Goal: Subscribe to service/newsletter

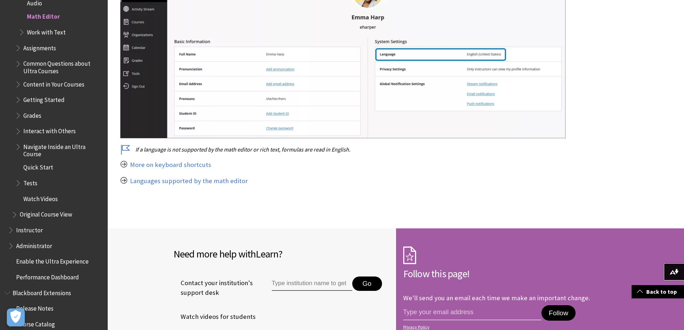
scroll to position [2663, 0]
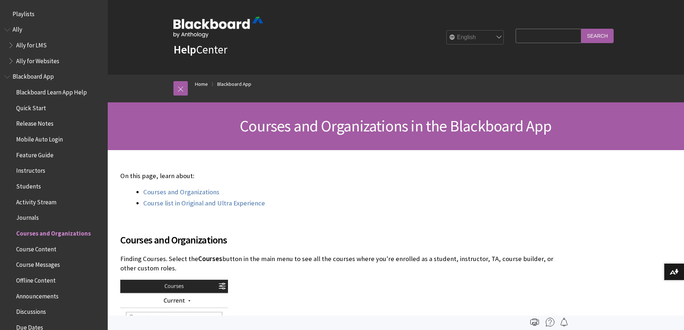
click at [536, 33] on input "Search Query" at bounding box center [547, 36] width 65 height 14
type input "community"
click at [581, 29] on input "Search" at bounding box center [597, 36] width 32 height 14
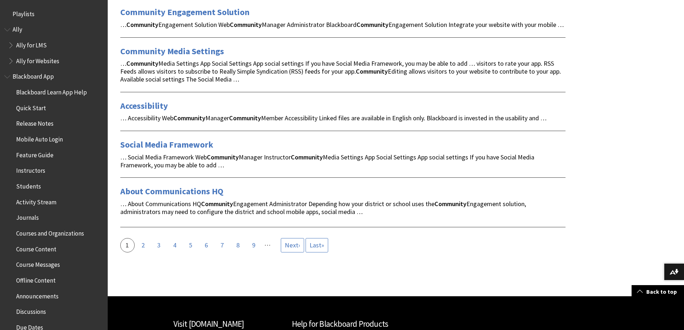
scroll to position [933, 0]
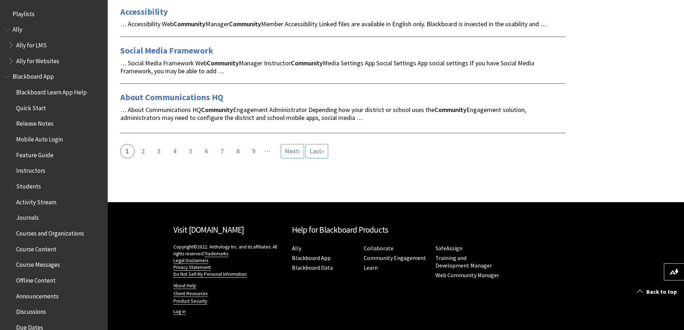
click at [39, 236] on span "Courses and Organizations" at bounding box center [50, 232] width 68 height 10
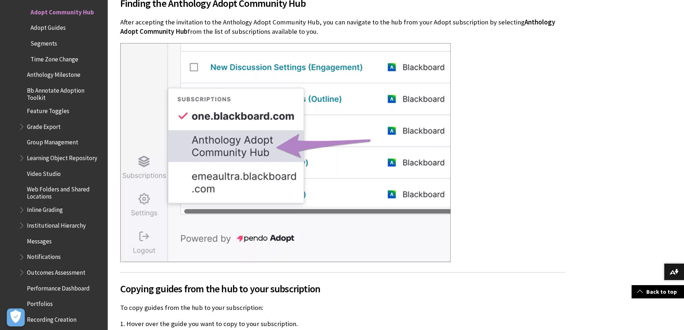
scroll to position [359, 0]
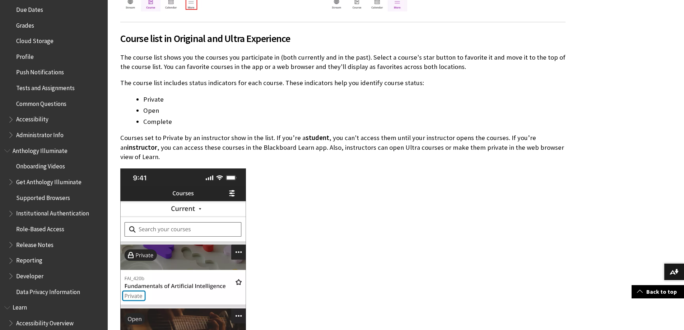
scroll to position [324, 0]
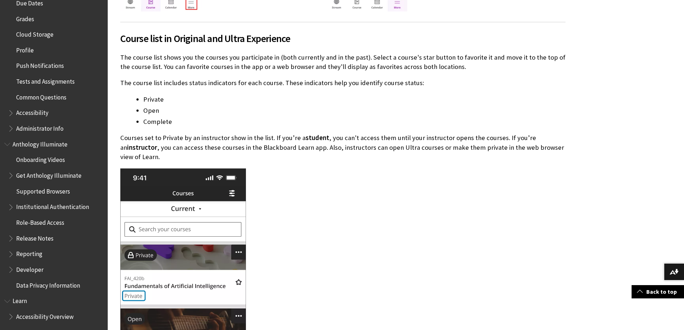
click at [10, 128] on span "Book outline for Blackboard App Help" at bounding box center [12, 126] width 8 height 9
click at [34, 141] on span "Get Started" at bounding box center [35, 143] width 31 height 10
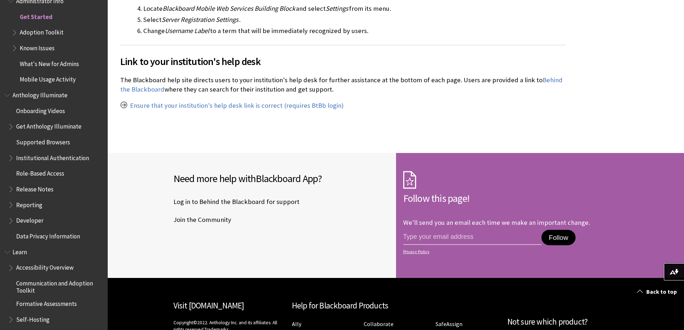
scroll to position [538, 0]
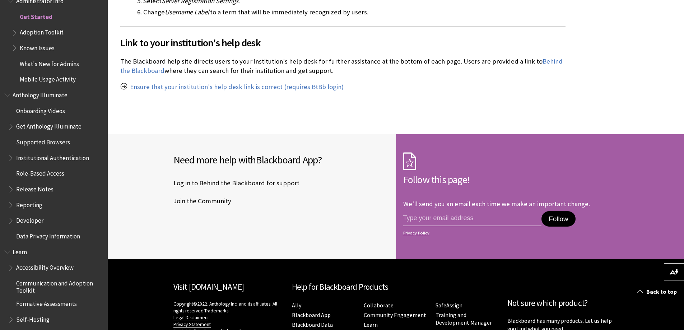
click at [14, 33] on span "Book outline for Blackboard App Help" at bounding box center [15, 31] width 8 height 9
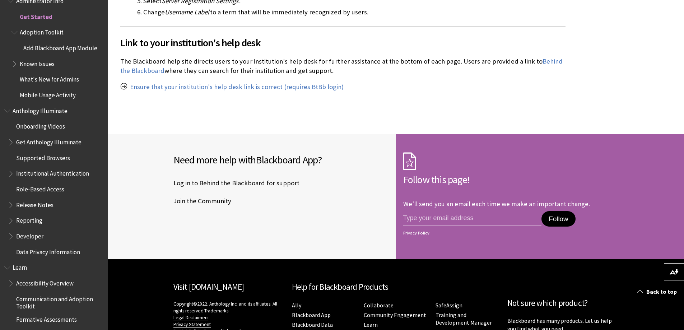
click at [39, 31] on span "Adoption Toolkit" at bounding box center [42, 32] width 44 height 10
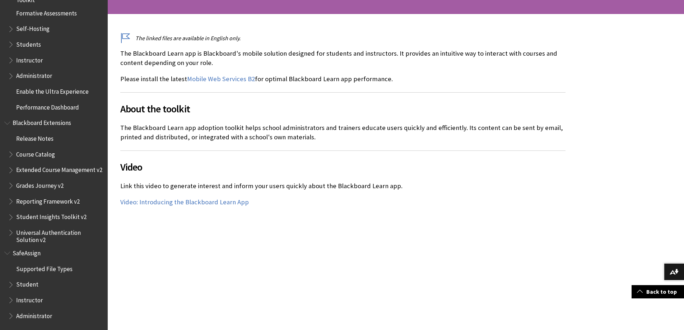
scroll to position [287, 0]
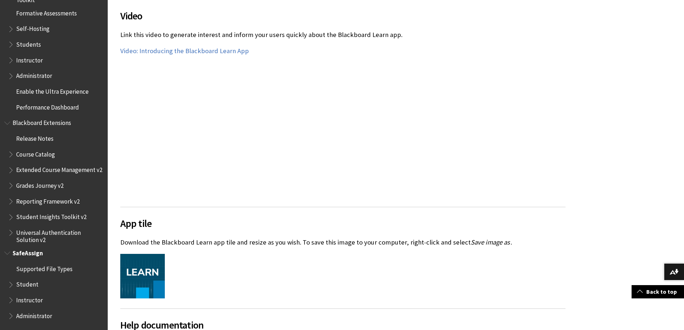
click at [12, 313] on span "Book outline for Blackboard SafeAssign" at bounding box center [12, 314] width 8 height 9
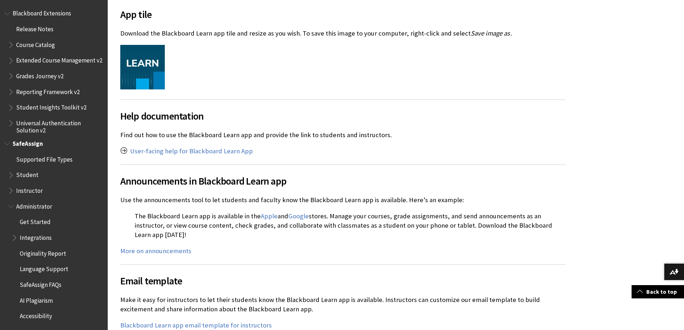
scroll to position [538, 0]
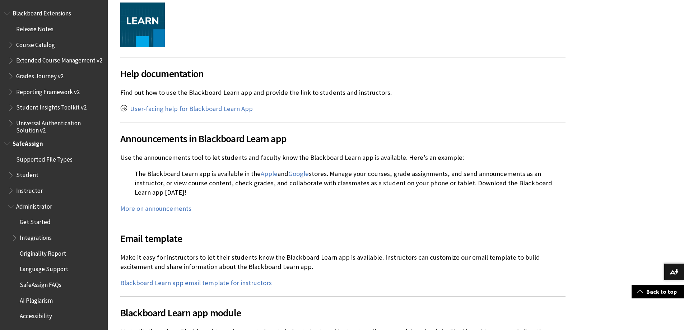
click at [31, 207] on span "Administrator" at bounding box center [34, 205] width 36 height 10
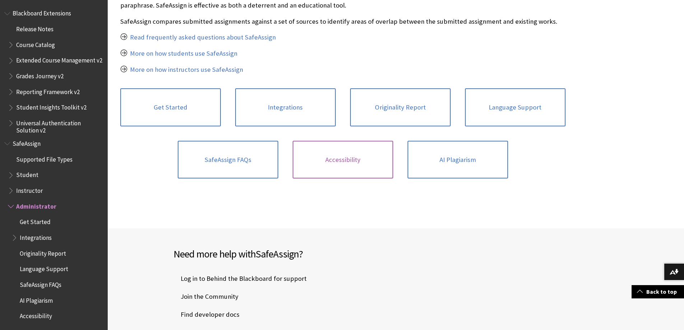
scroll to position [179, 0]
click at [150, 118] on link "Get Started" at bounding box center [170, 108] width 100 height 38
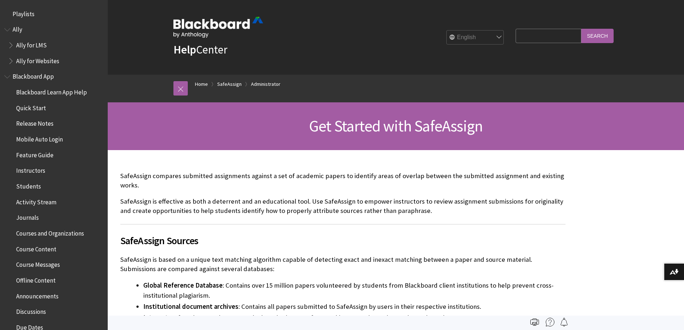
scroll to position [778, 0]
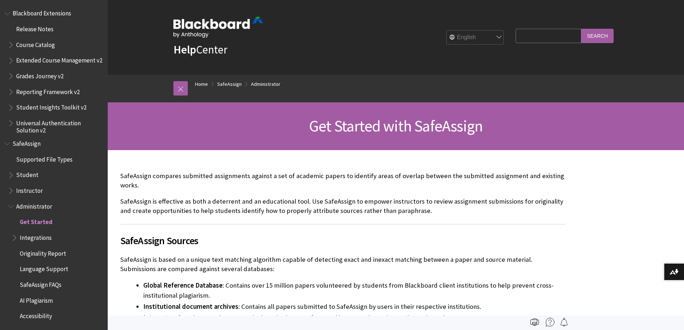
click at [11, 205] on span "Book outline for Blackboard SafeAssign" at bounding box center [12, 204] width 8 height 9
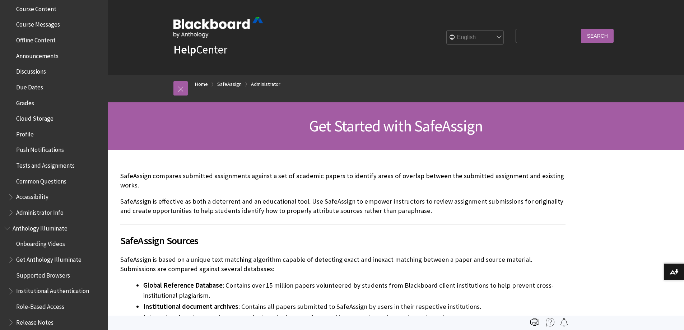
scroll to position [287, 0]
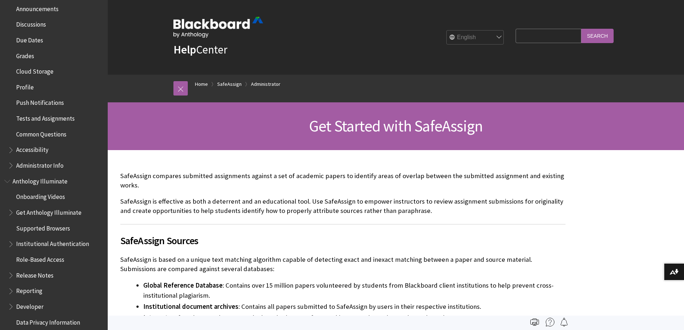
click at [11, 164] on span "Book outline for Blackboard App Help" at bounding box center [12, 163] width 8 height 9
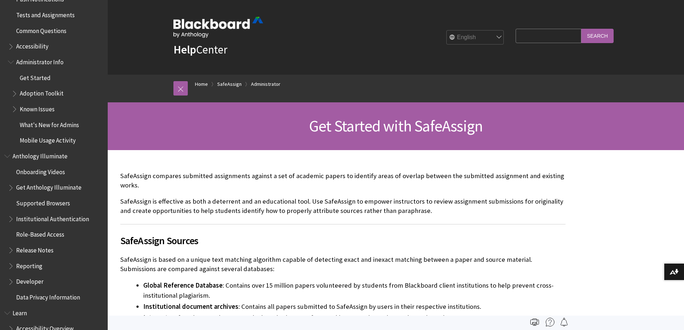
scroll to position [395, 0]
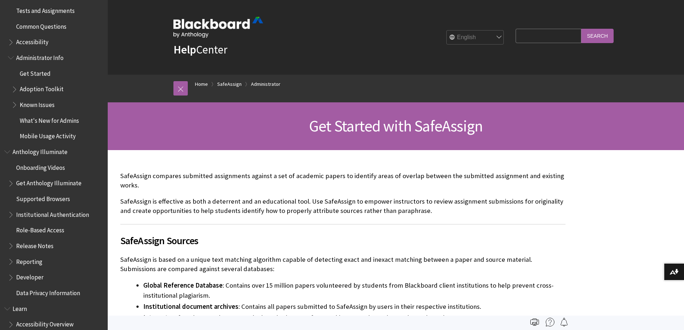
click at [13, 247] on span "Book outline for Anthology Illuminate" at bounding box center [12, 244] width 8 height 9
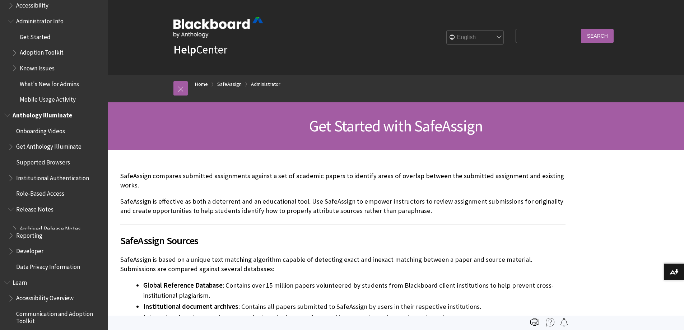
scroll to position [467, 0]
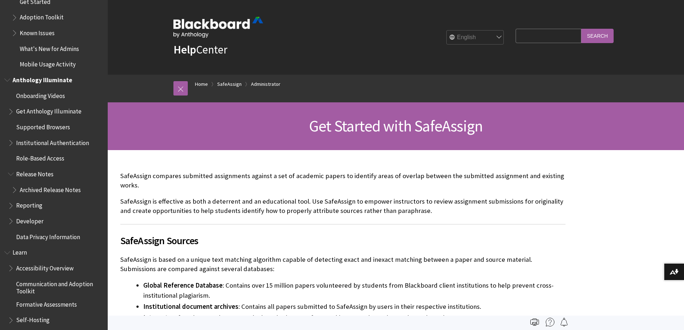
click at [11, 223] on span "Book outline for Anthology Illuminate" at bounding box center [12, 219] width 8 height 9
click at [29, 220] on span "Developer" at bounding box center [29, 221] width 27 height 10
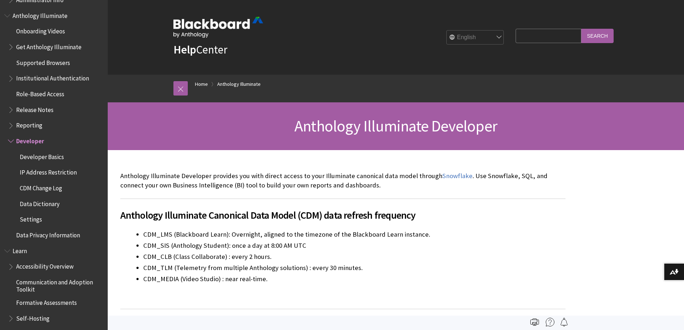
scroll to position [397, 0]
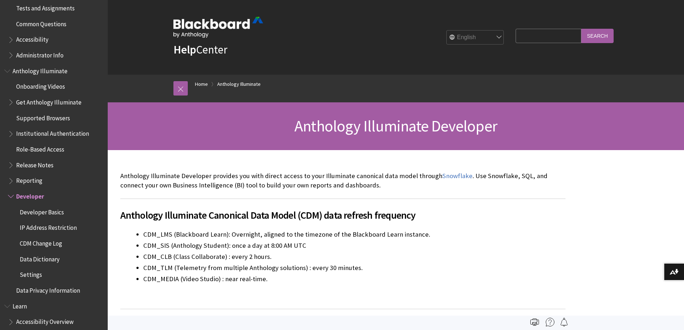
click at [8, 68] on span "Book outline for Anthology Illuminate" at bounding box center [8, 69] width 8 height 9
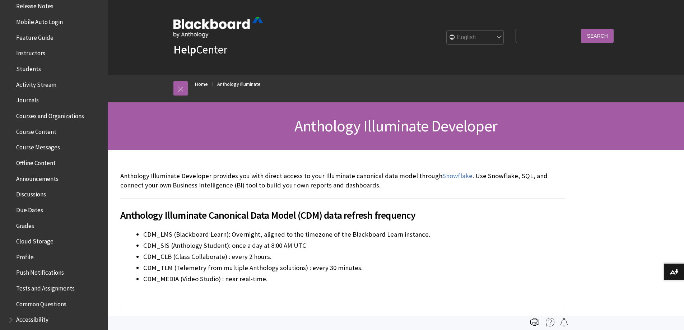
scroll to position [0, 0]
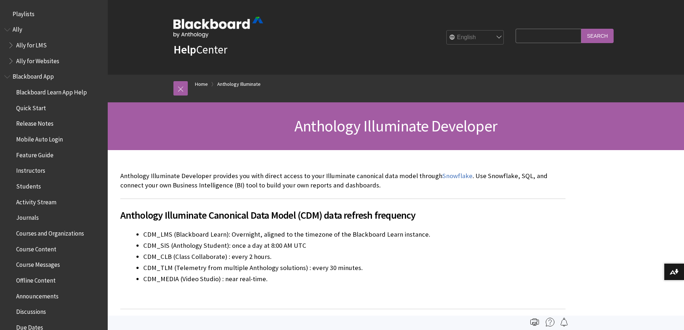
click at [6, 28] on span "Book outline for Anthology Ally Help" at bounding box center [8, 28] width 8 height 9
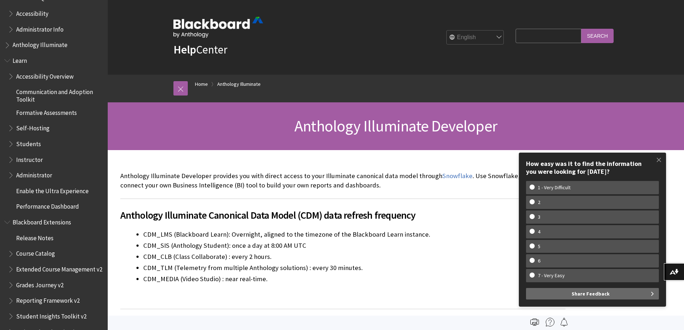
scroll to position [395, 0]
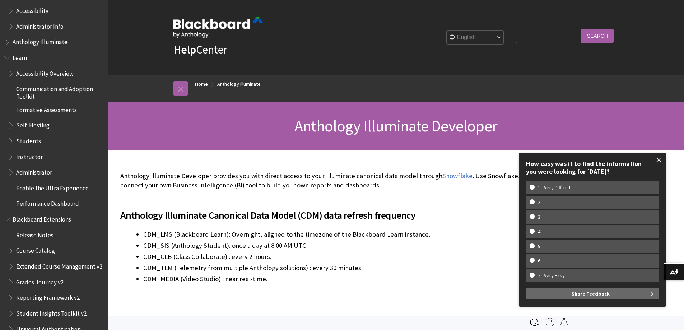
click at [660, 159] on span at bounding box center [658, 159] width 15 height 15
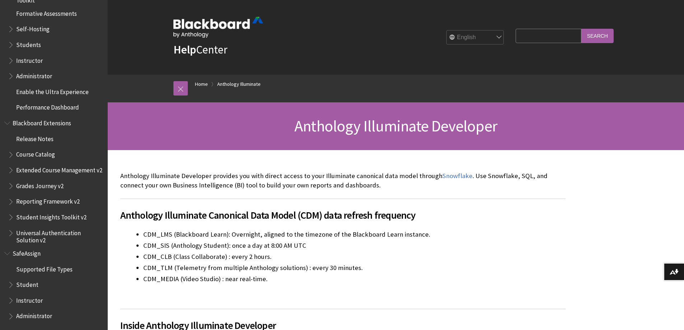
scroll to position [36, 0]
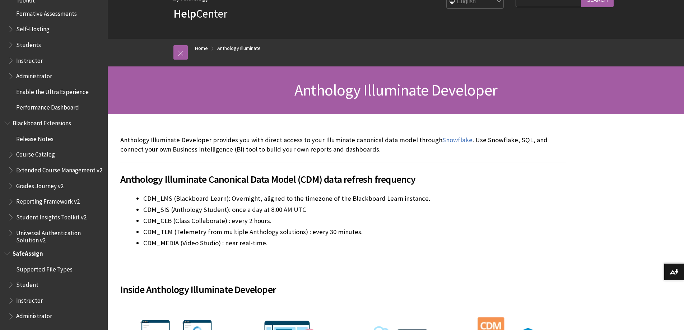
click at [8, 253] on span "Book outline for Blackboard SafeAssign" at bounding box center [8, 251] width 8 height 9
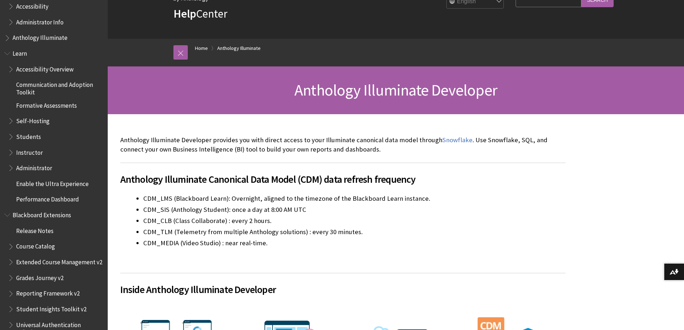
scroll to position [361, 0]
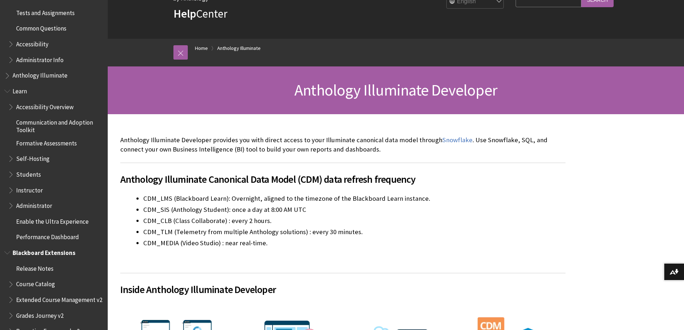
click at [9, 285] on span "Book outline for Blackboard Extensions" at bounding box center [12, 282] width 8 height 9
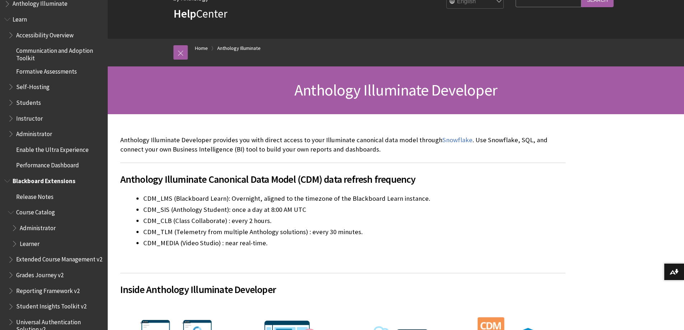
click at [6, 181] on span "Book outline for Blackboard Extensions" at bounding box center [8, 179] width 8 height 9
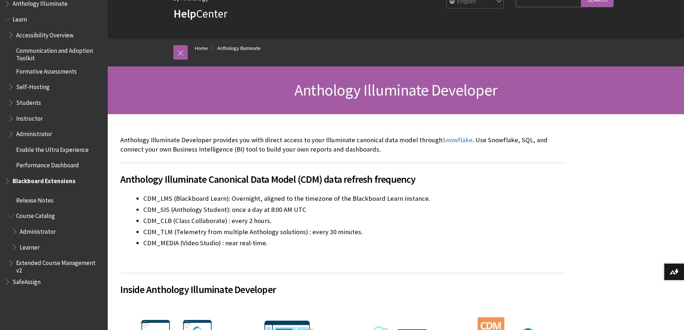
scroll to position [314, 0]
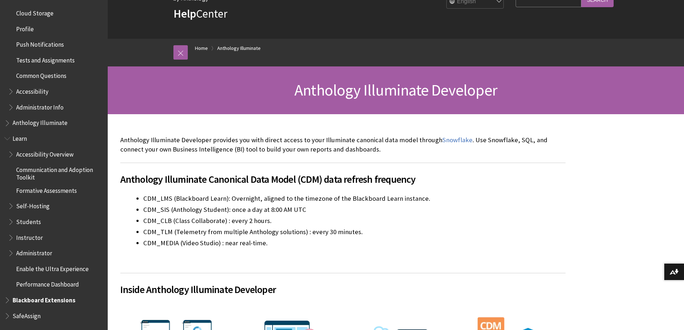
click at [12, 254] on span "Book outline for Blackboard Learn Help" at bounding box center [12, 251] width 8 height 9
click at [16, 267] on span "Book outline for Blackboard Learn Help" at bounding box center [15, 267] width 8 height 9
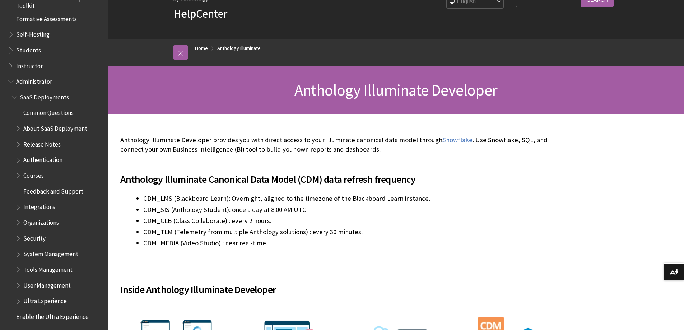
scroll to position [473, 0]
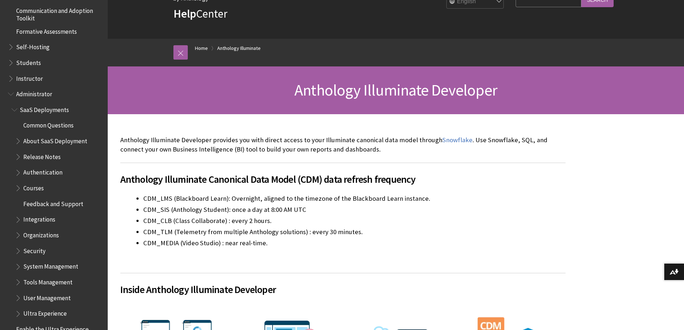
click at [18, 235] on span "Book outline for Blackboard Learn Help" at bounding box center [19, 233] width 8 height 9
click at [48, 237] on span "Organizations" at bounding box center [41, 234] width 36 height 10
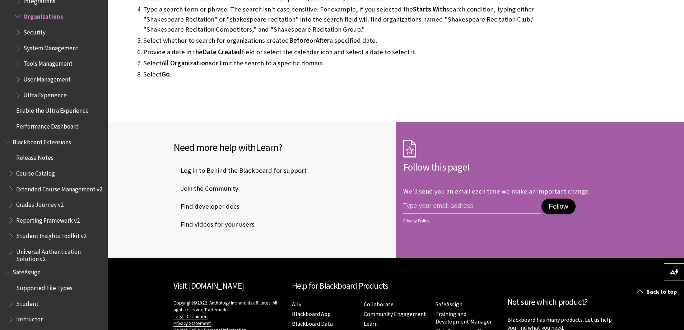
scroll to position [1466, 0]
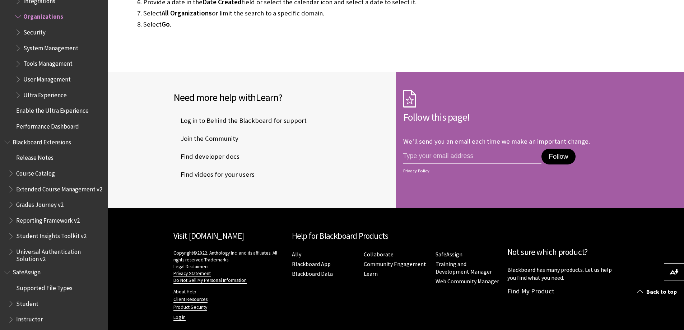
click at [20, 64] on span "Book outline for Blackboard Learn Help" at bounding box center [19, 62] width 8 height 9
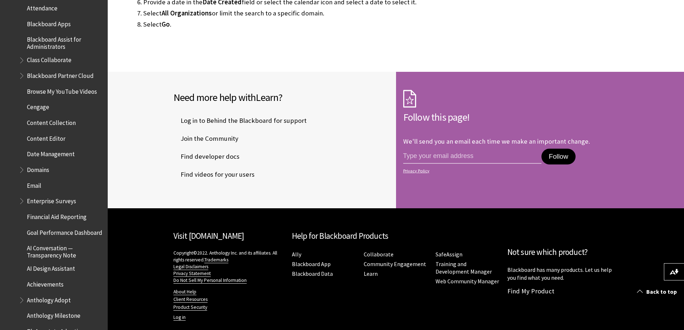
scroll to position [828, 0]
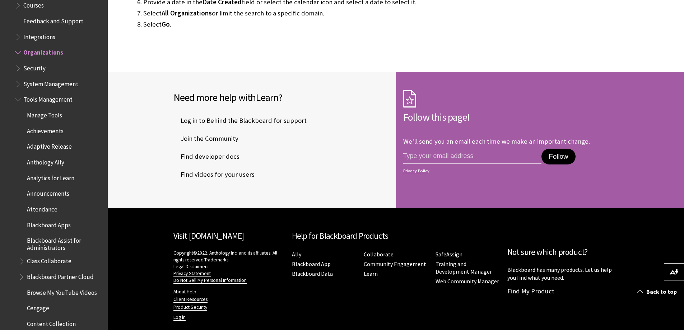
click at [20, 97] on span "Book outline for Blackboard Learn Help" at bounding box center [19, 98] width 8 height 9
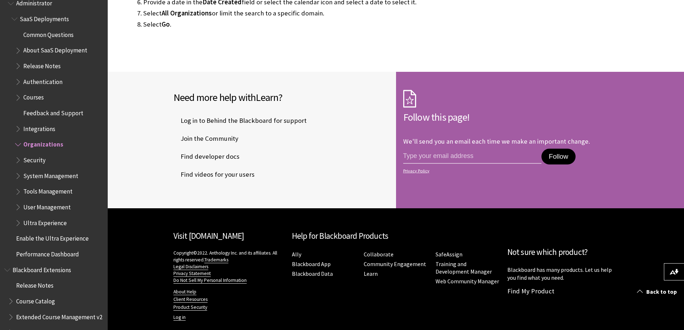
scroll to position [720, 0]
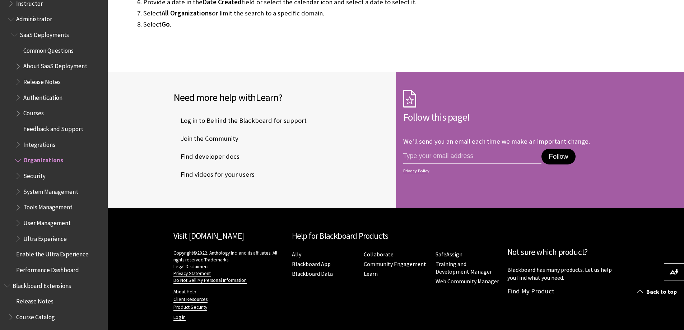
click at [19, 114] on span "Book outline for Blackboard Learn Help" at bounding box center [19, 111] width 8 height 9
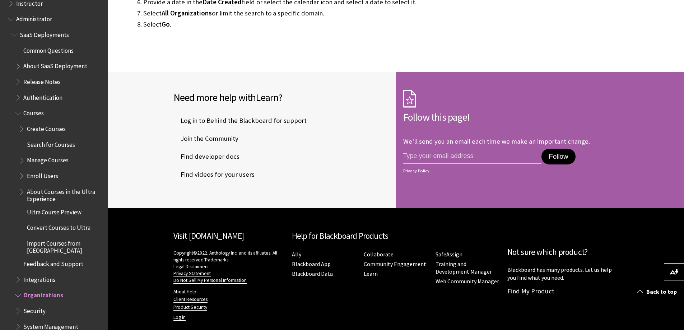
click at [18, 114] on span "Book outline for Blackboard Learn Help" at bounding box center [19, 111] width 8 height 9
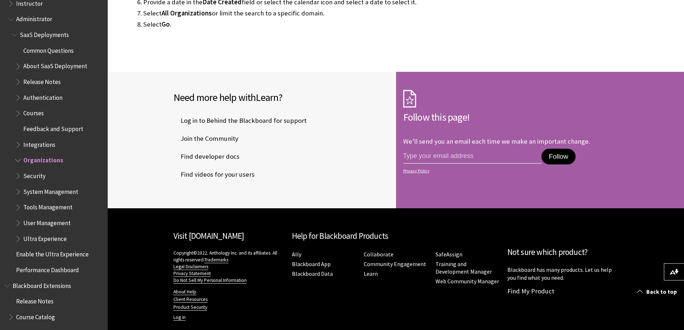
click at [18, 240] on span "Book outline for Blackboard Learn Help" at bounding box center [19, 237] width 8 height 9
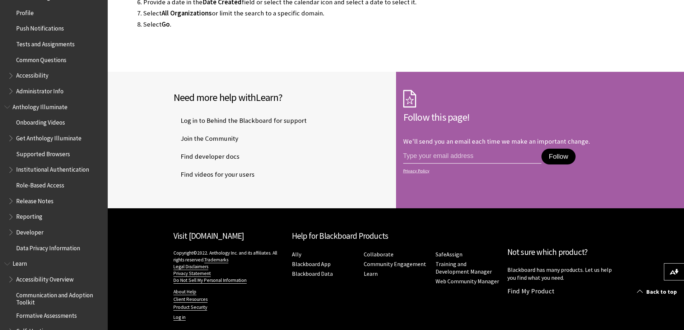
scroll to position [326, 0]
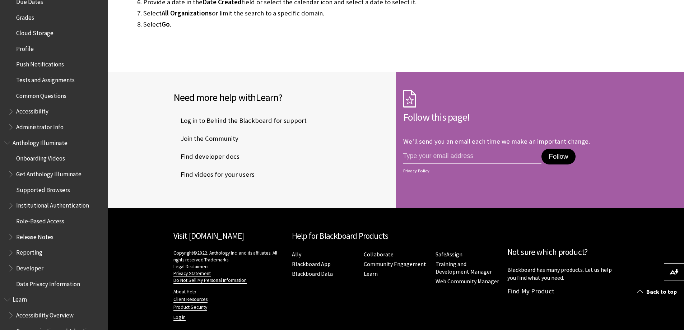
click at [9, 142] on span "Book outline for Anthology Illuminate" at bounding box center [8, 141] width 8 height 9
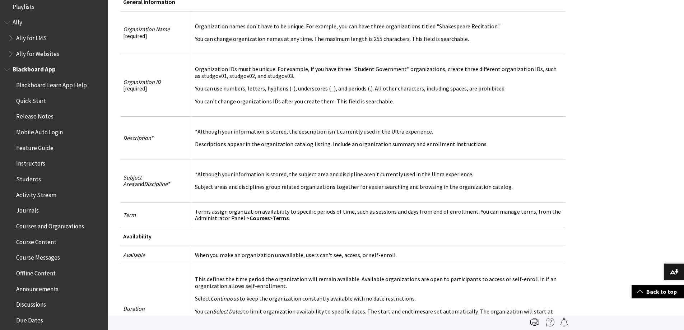
scroll to position [425, 0]
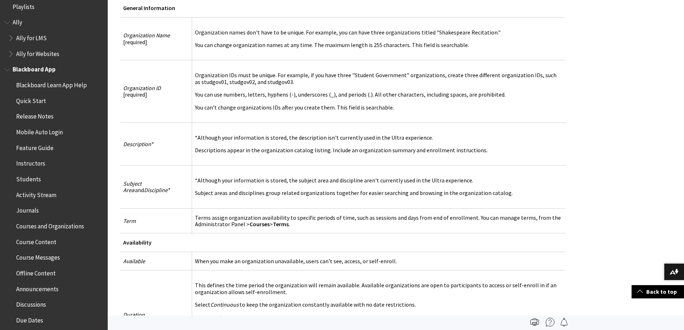
click at [43, 88] on span "Blackboard Learn App Help" at bounding box center [51, 84] width 71 height 10
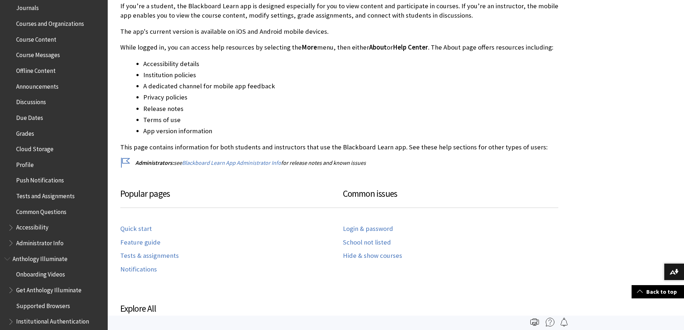
scroll to position [219, 0]
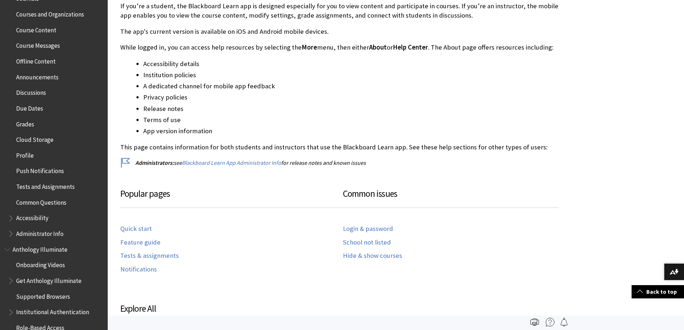
click at [39, 202] on span "Common Questions" at bounding box center [41, 201] width 50 height 10
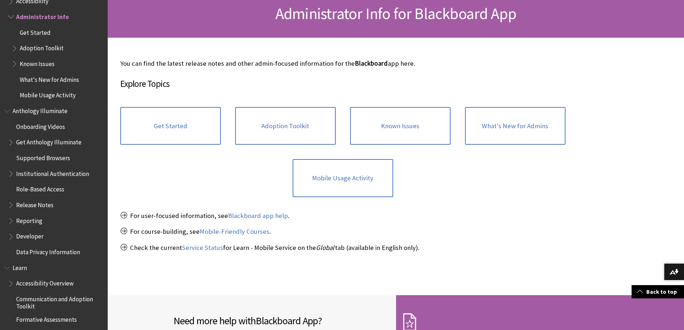
scroll to position [108, 0]
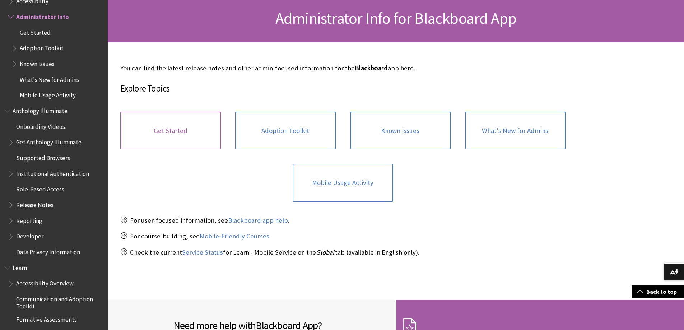
click at [186, 132] on link "Get Started" at bounding box center [170, 131] width 100 height 38
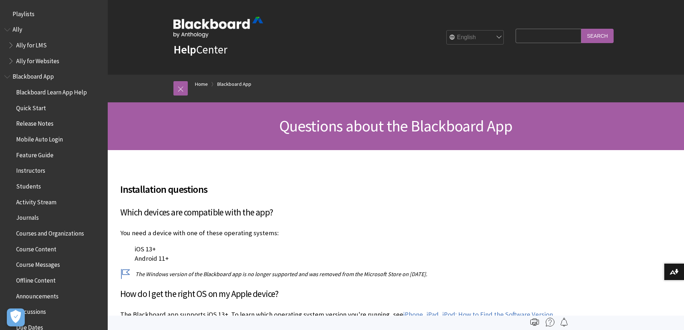
click at [6, 75] on span "Book outline for Blackboard App Help" at bounding box center [8, 75] width 8 height 9
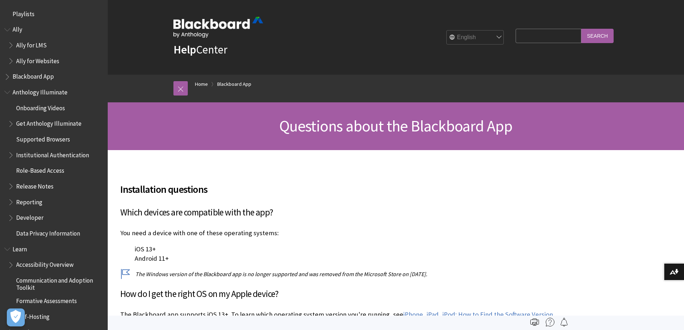
click at [3, 92] on div "All Products Playlists Playlists Ally Ally for LMS Ally for Websites Ally Ally …" at bounding box center [54, 165] width 108 height 330
click at [6, 89] on span "Book outline for Anthology Illuminate" at bounding box center [8, 90] width 8 height 9
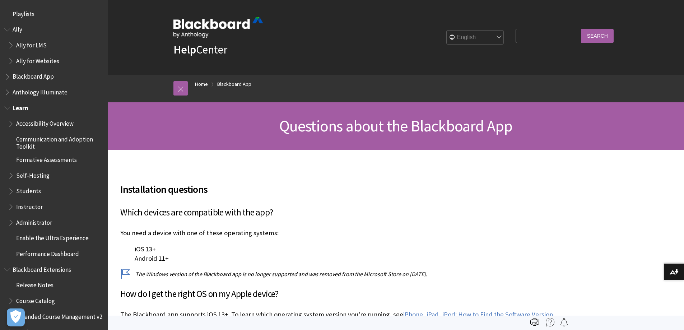
click at [18, 107] on span "Learn" at bounding box center [21, 107] width 16 height 10
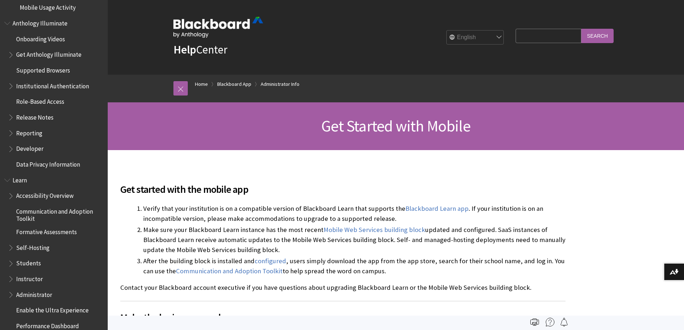
scroll to position [380, 0]
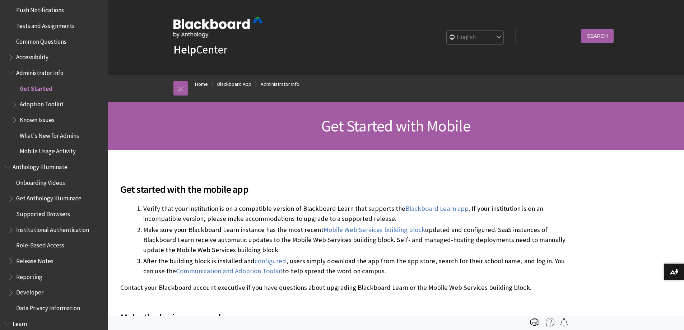
click at [14, 105] on span "Book outline for Blackboard App Help" at bounding box center [15, 102] width 8 height 9
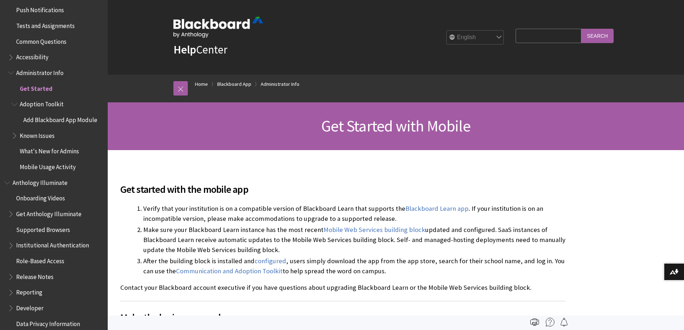
click at [46, 103] on span "Adoption Toolkit" at bounding box center [42, 103] width 44 height 10
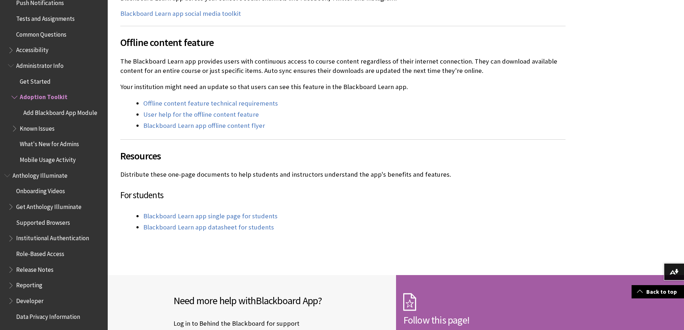
scroll to position [396, 0]
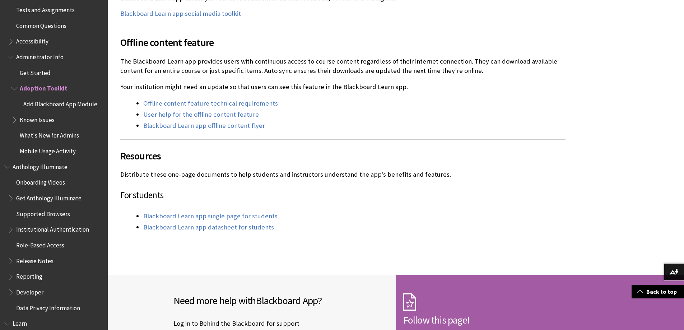
click at [11, 120] on span "Book outline for Blackboard App Help" at bounding box center [15, 118] width 8 height 9
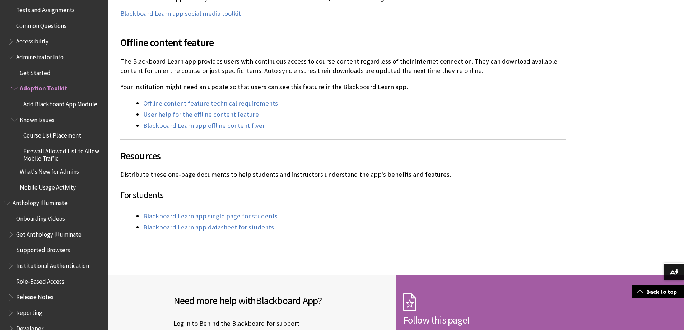
click at [43, 120] on span "Known Issues" at bounding box center [37, 119] width 35 height 10
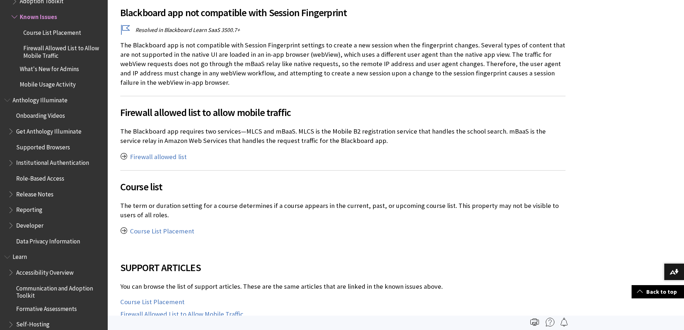
scroll to position [682, 0]
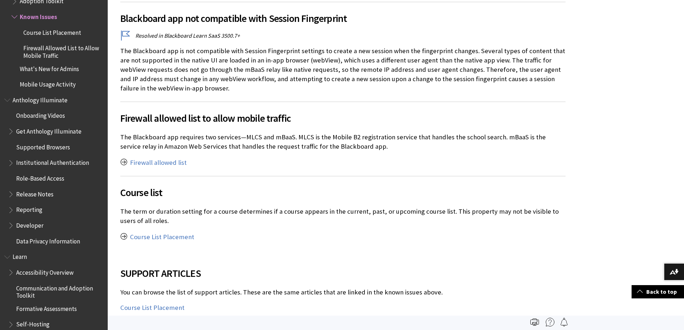
click at [40, 70] on span "What's New for Admins" at bounding box center [49, 68] width 59 height 10
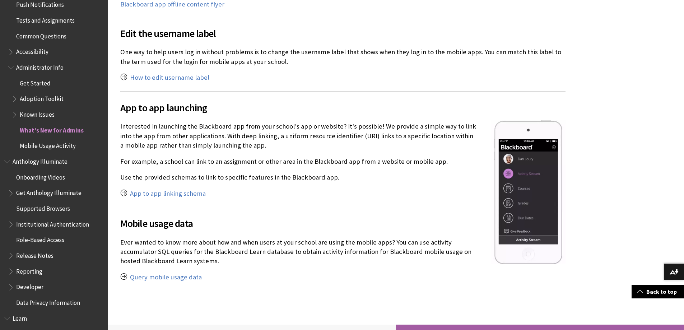
scroll to position [391, 0]
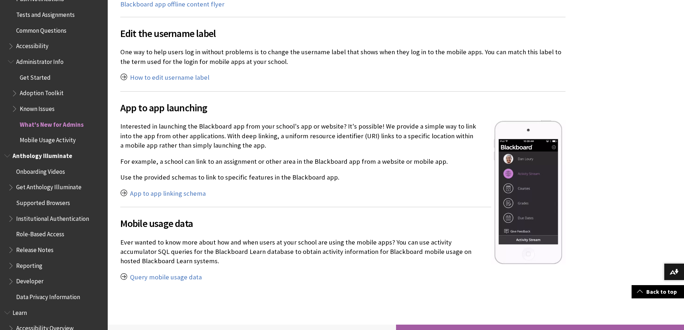
click at [9, 154] on span "Book outline for Anthology Illuminate" at bounding box center [8, 154] width 8 height 9
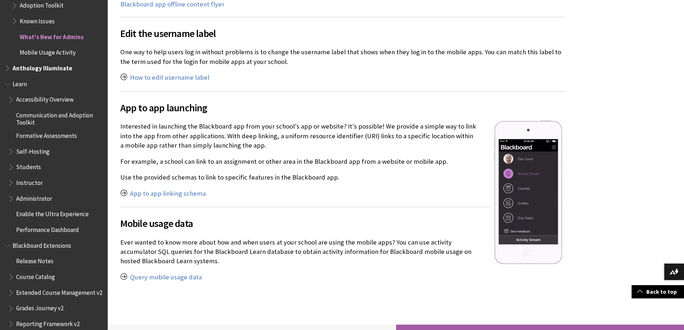
scroll to position [499, 0]
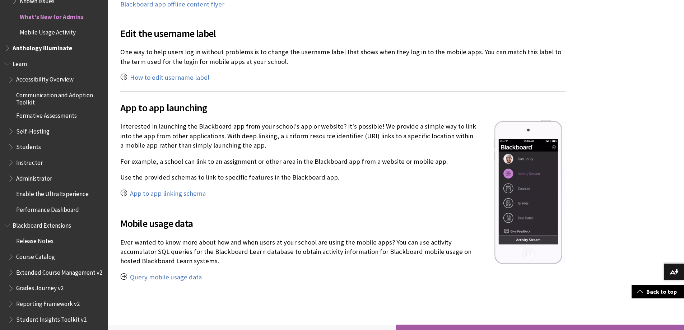
click at [27, 95] on span "Communication and Adoption Toolkit" at bounding box center [59, 97] width 86 height 17
click at [44, 117] on span "Formative Assessments" at bounding box center [46, 114] width 61 height 10
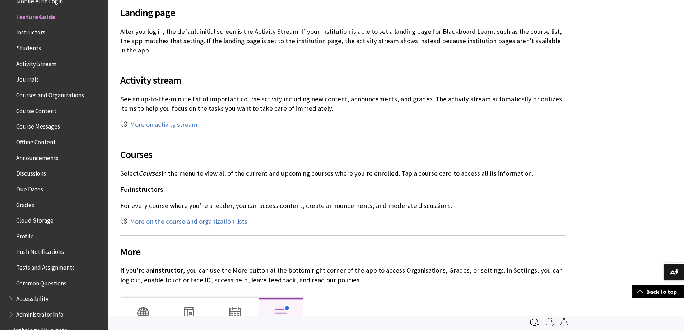
scroll to position [414, 0]
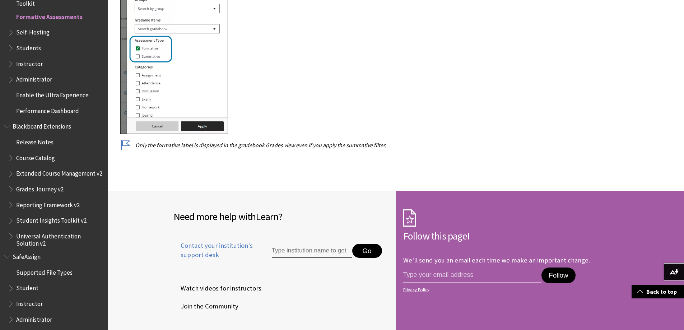
scroll to position [1077, 0]
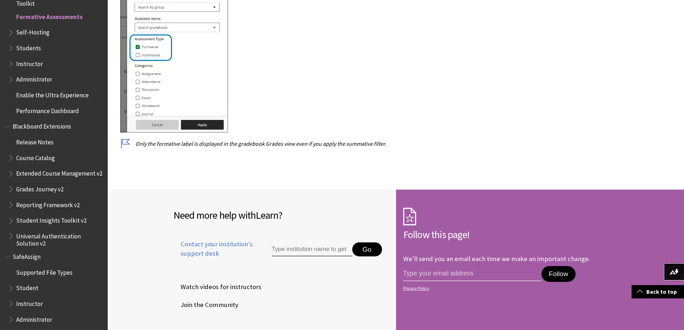
click at [11, 32] on span "Book outline for Blackboard Learn Help" at bounding box center [12, 31] width 8 height 9
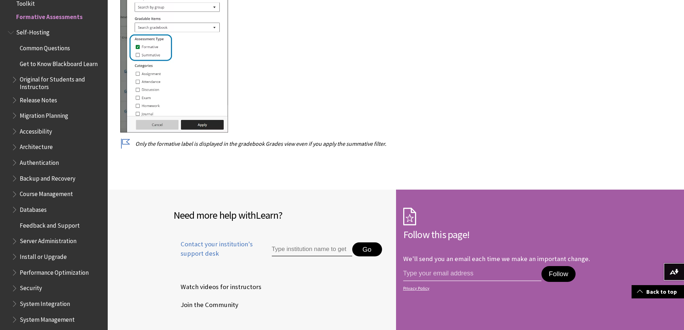
click at [11, 32] on span "Book outline for Blackboard Learn Help" at bounding box center [12, 31] width 8 height 9
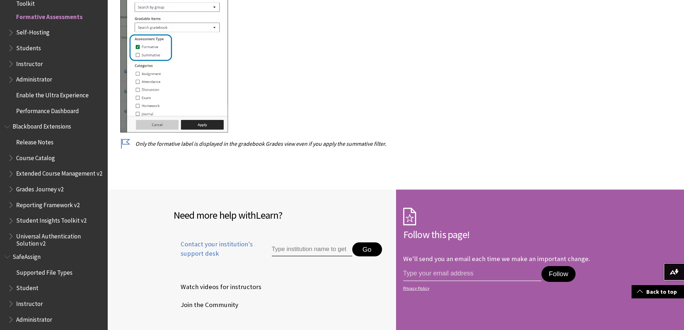
click at [12, 64] on span "Book outline for Blackboard Learn Help" at bounding box center [12, 62] width 8 height 9
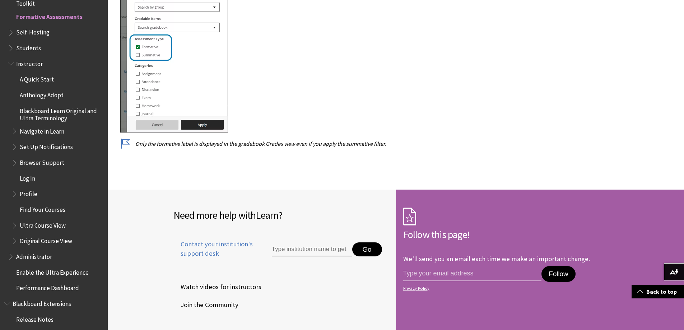
scroll to position [658, 0]
click at [55, 117] on span "Blackboard Learn Original and Ultra Terminology" at bounding box center [61, 115] width 83 height 17
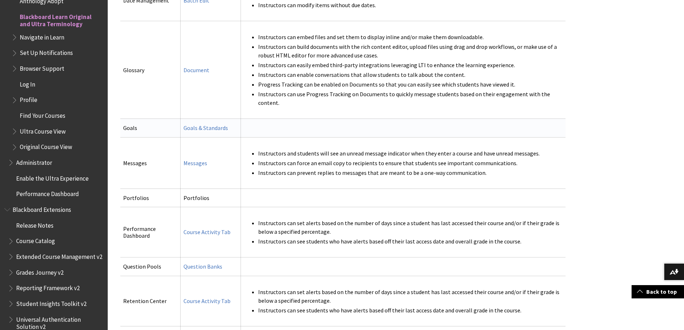
scroll to position [1400, 0]
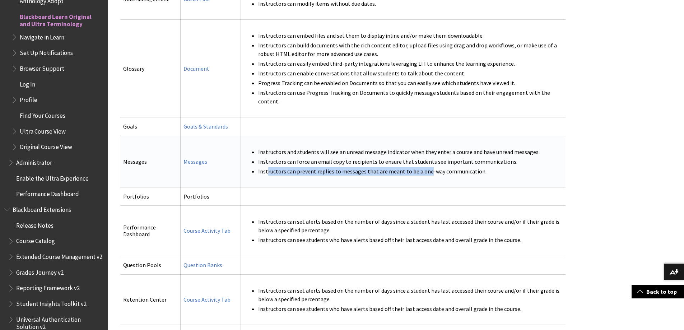
drag, startPoint x: 264, startPoint y: 153, endPoint x: 421, endPoint y: 157, distance: 157.2
click at [421, 167] on li "Instructors can prevent replies to messages that are meant to be a one-way comm…" at bounding box center [410, 171] width 304 height 9
click at [378, 171] on td "Instructors and students will see an unread message indicator when they enter a…" at bounding box center [403, 161] width 324 height 51
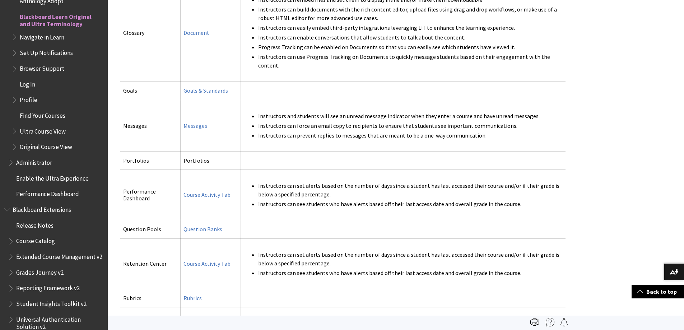
scroll to position [646, 0]
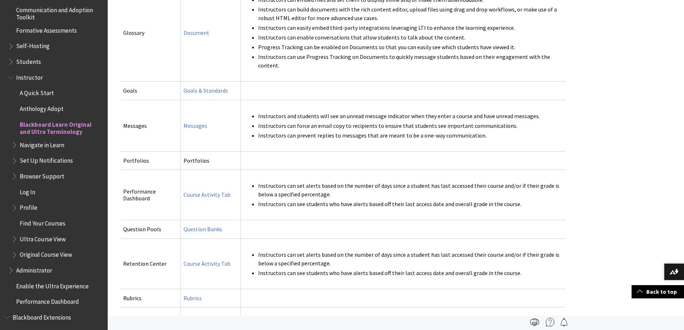
click at [13, 144] on span "Book outline for Blackboard Learn Help" at bounding box center [15, 143] width 8 height 9
click at [48, 141] on span "Navigate in Learn" at bounding box center [42, 144] width 45 height 10
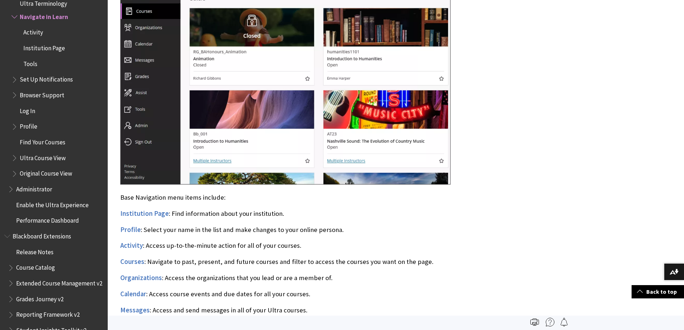
scroll to position [359, 0]
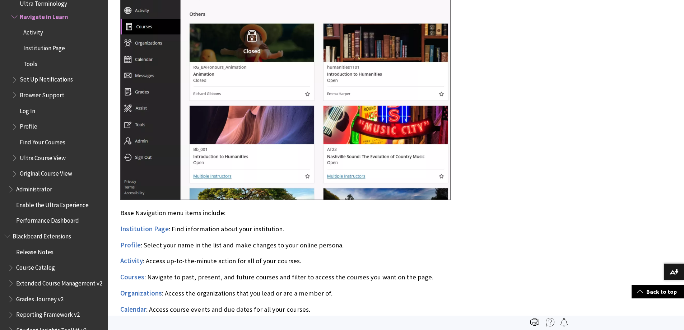
click at [32, 31] on span "Activity" at bounding box center [33, 32] width 20 height 10
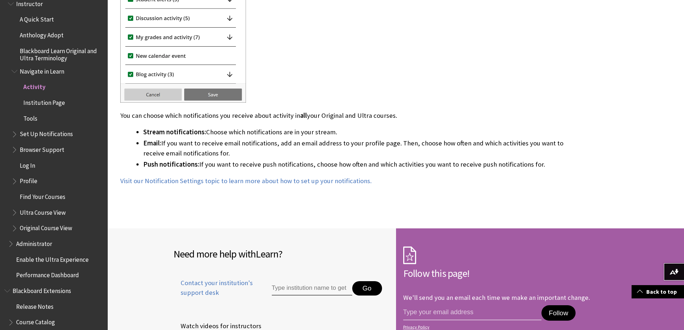
scroll to position [719, 0]
click at [31, 119] on span "Tools" at bounding box center [30, 119] width 14 height 10
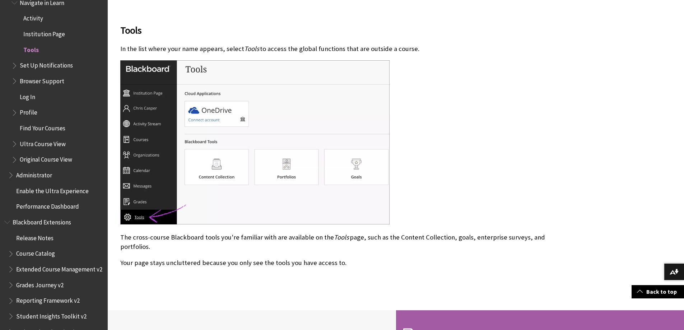
scroll to position [785, 0]
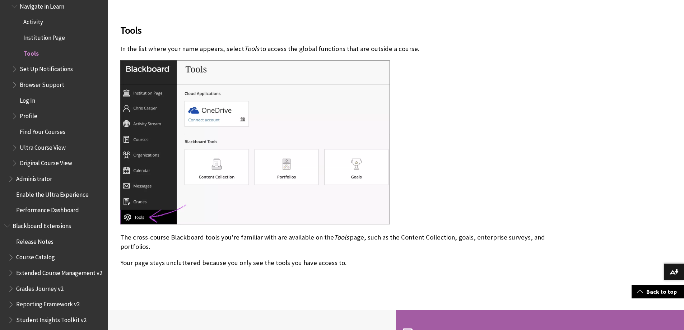
click at [13, 147] on span "Book outline for Blackboard Learn Help" at bounding box center [15, 145] width 8 height 9
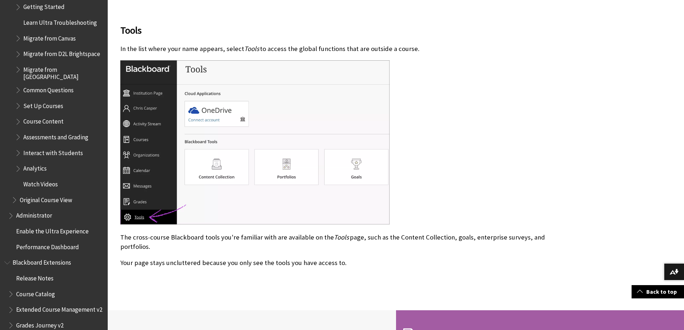
scroll to position [964, 0]
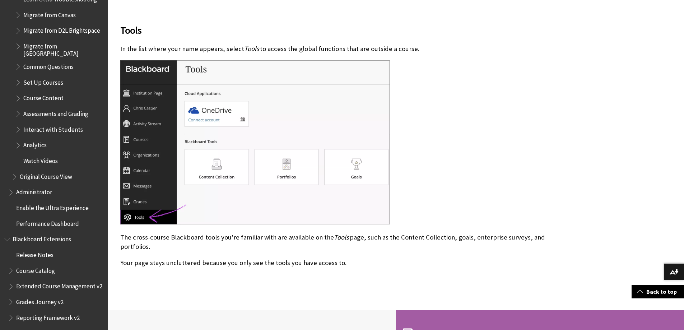
click at [18, 128] on span "Book outline for Blackboard Learn Help" at bounding box center [19, 127] width 8 height 9
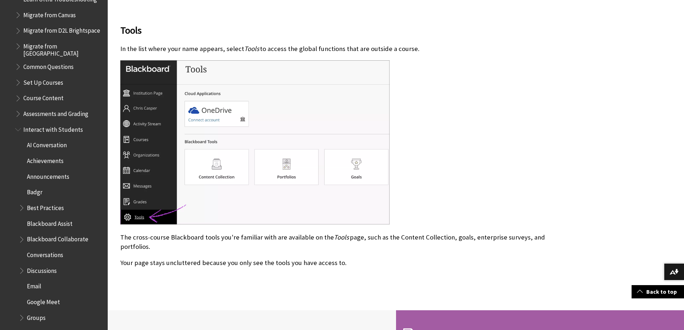
click at [40, 208] on span "Best Practices" at bounding box center [45, 207] width 37 height 10
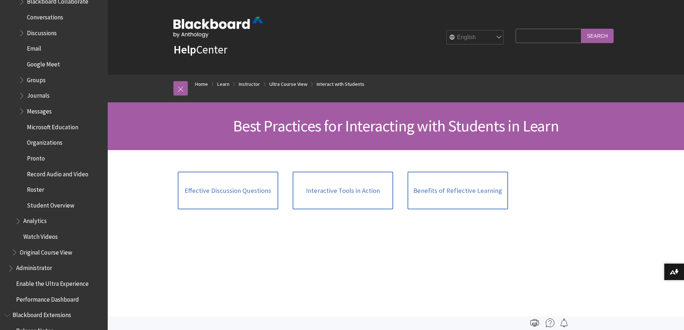
scroll to position [1216, 0]
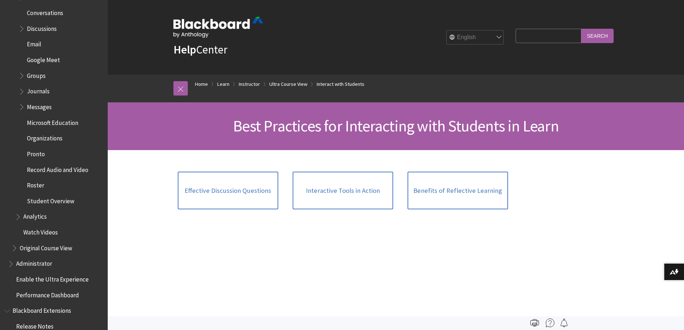
click at [43, 140] on span "Organizations" at bounding box center [45, 137] width 36 height 10
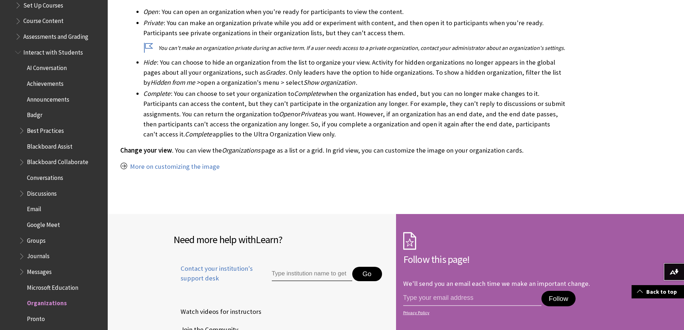
scroll to position [994, 0]
click at [48, 178] on span "Conversations" at bounding box center [45, 177] width 36 height 10
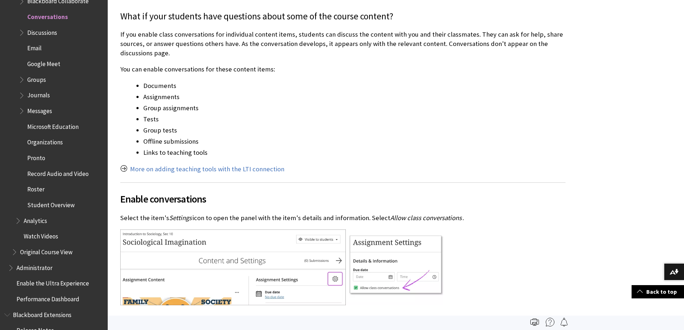
scroll to position [179, 0]
click at [547, 177] on div "What if your students have questions about some of the course content? If you e…" at bounding box center [342, 159] width 445 height 296
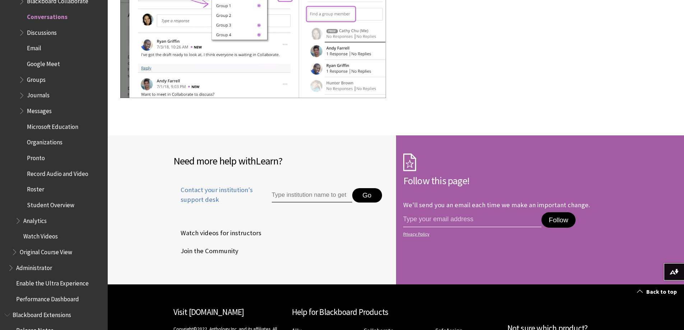
scroll to position [1615, 0]
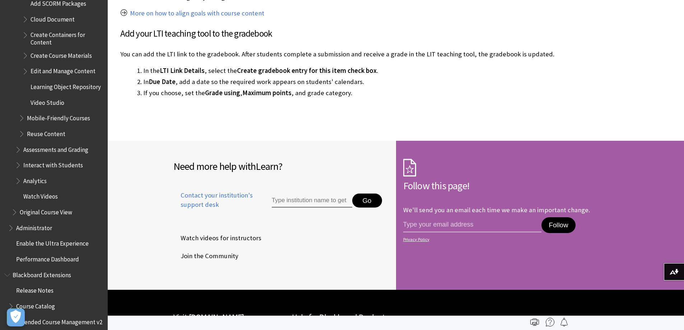
scroll to position [1252, 0]
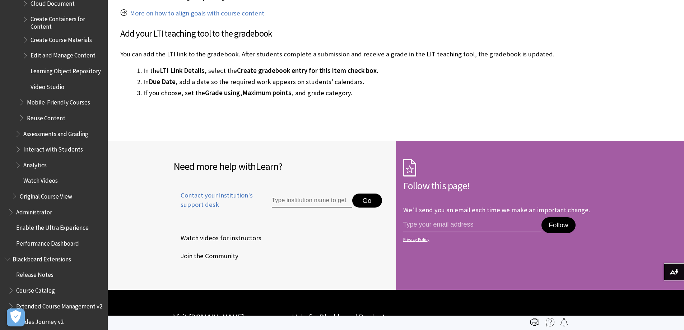
click at [20, 121] on span "Book outline for Blackboard Learn Help" at bounding box center [23, 116] width 8 height 9
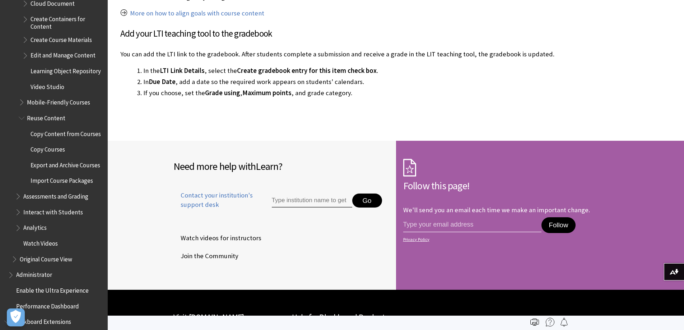
click at [45, 122] on span "Reuse Content" at bounding box center [46, 117] width 38 height 10
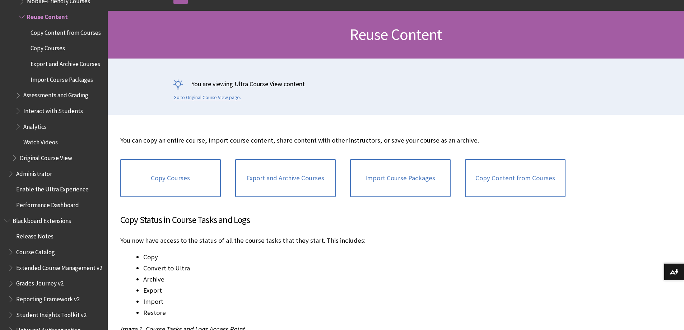
scroll to position [95, 0]
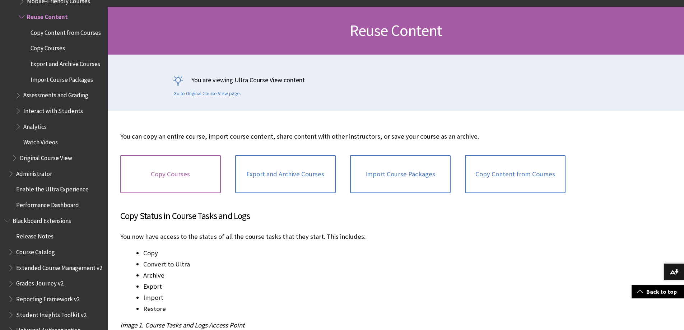
click at [172, 175] on link "Copy Courses" at bounding box center [170, 174] width 100 height 38
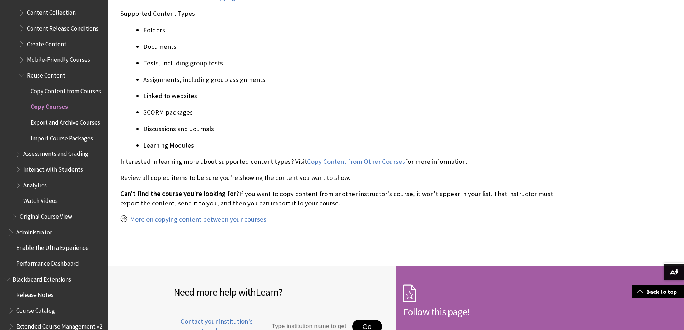
scroll to position [1037, 0]
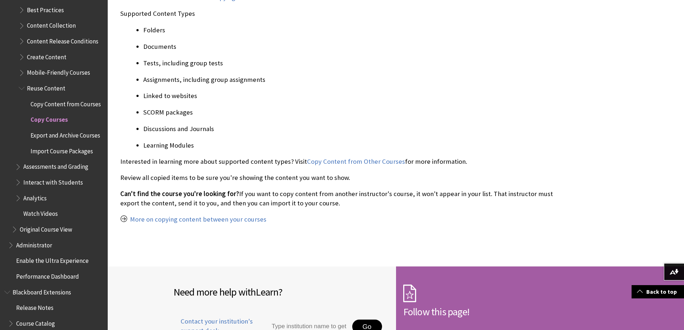
click at [43, 88] on span "Reuse Content" at bounding box center [46, 87] width 38 height 10
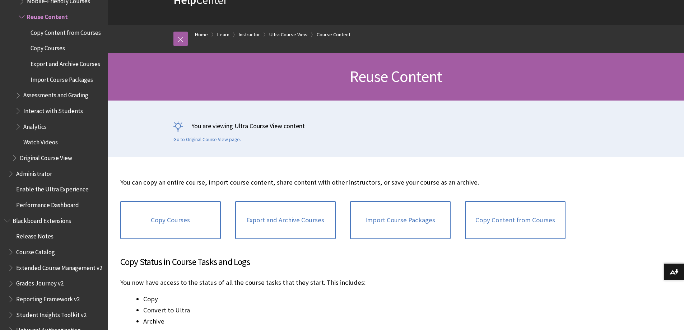
scroll to position [144, 0]
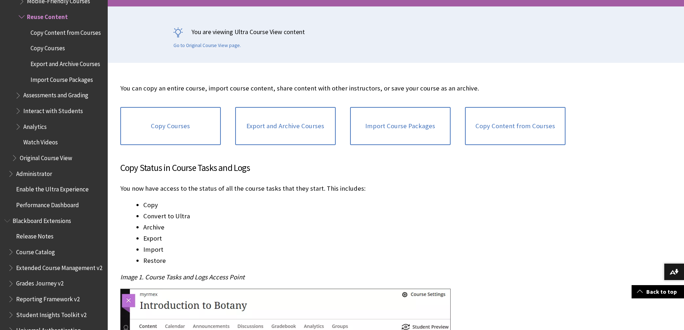
click at [164, 217] on li "Convert to Ultra" at bounding box center [354, 216] width 422 height 10
click at [286, 129] on link "Export and Archive Courses" at bounding box center [285, 126] width 100 height 38
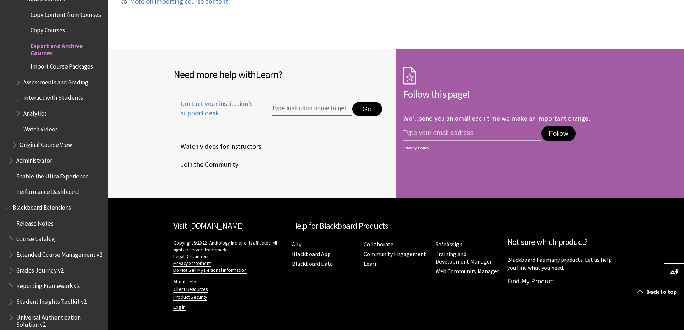
scroll to position [1124, 0]
click at [19, 86] on span "Book outline for Blackboard Learn Help" at bounding box center [19, 82] width 8 height 9
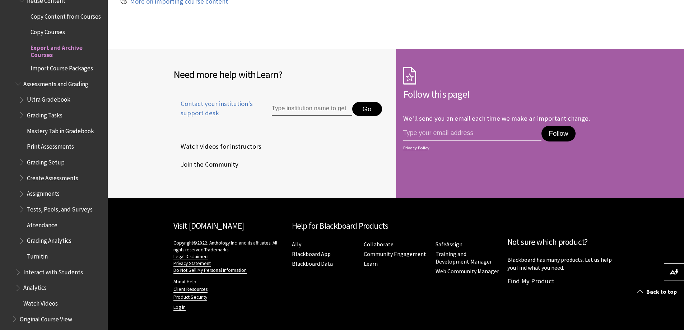
click at [62, 133] on span "Mastery Tab in Gradebook" at bounding box center [60, 130] width 67 height 10
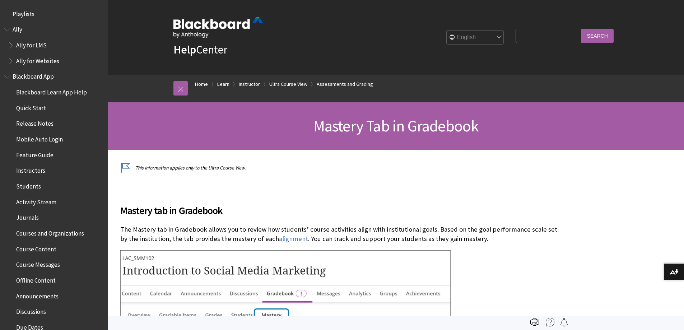
scroll to position [1061, 0]
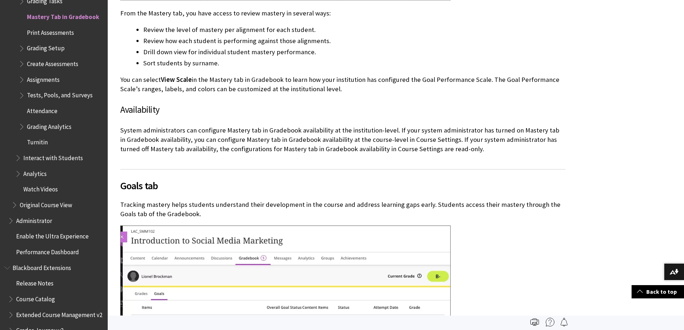
scroll to position [431, 0]
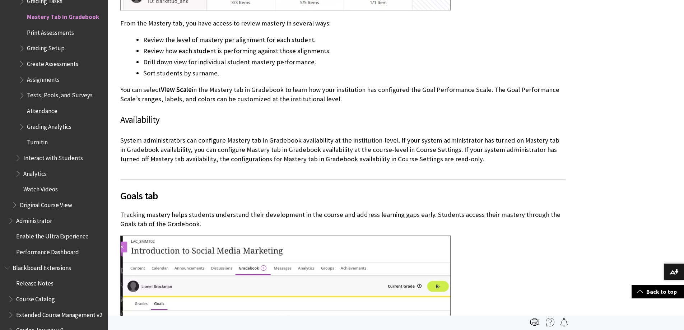
click at [23, 49] on span "Book outline for Blackboard Learn Help" at bounding box center [23, 46] width 8 height 9
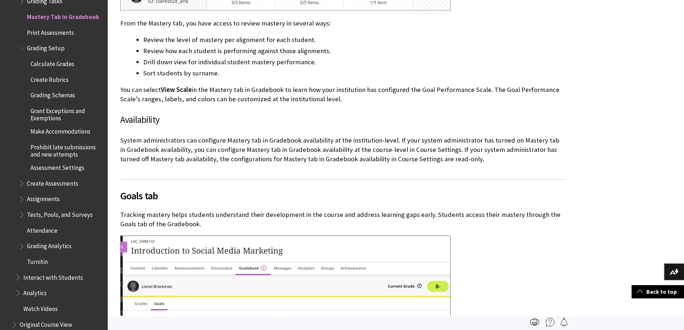
click at [53, 130] on span "Make Accommodations" at bounding box center [61, 130] width 60 height 10
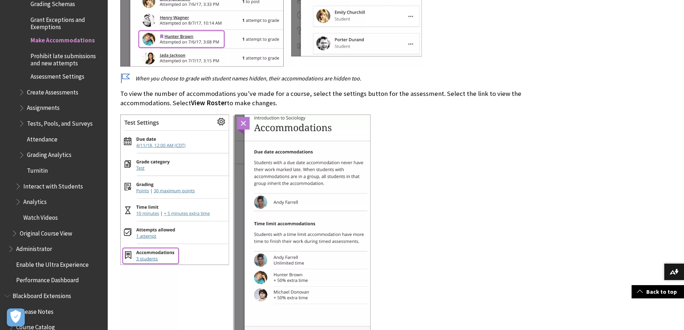
scroll to position [1140, 0]
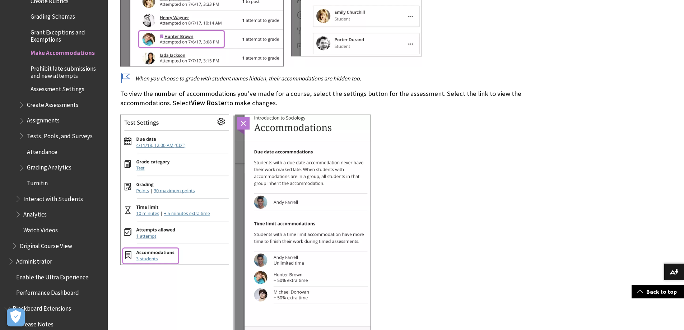
click at [19, 104] on span "Book outline for Blackboard Learn Help" at bounding box center [23, 103] width 8 height 9
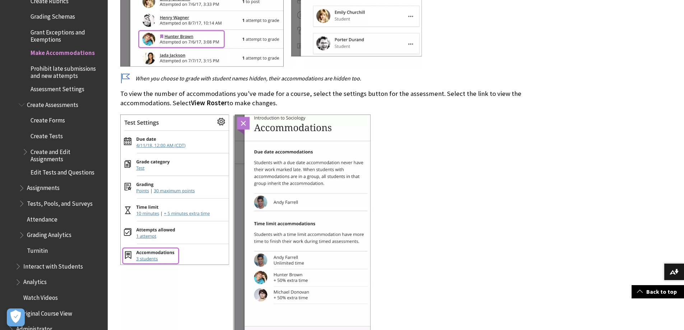
click at [25, 151] on span "Book outline for Blackboard Learn Help" at bounding box center [26, 150] width 8 height 9
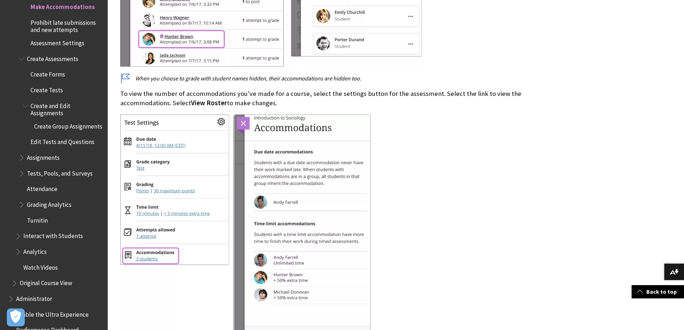
scroll to position [1248, 0]
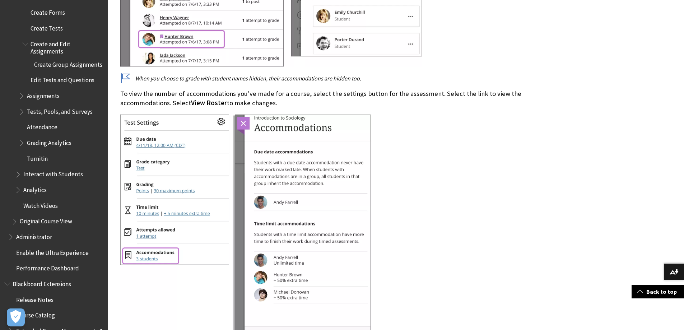
click at [22, 114] on span "Book outline for Blackboard Learn Help" at bounding box center [23, 110] width 8 height 9
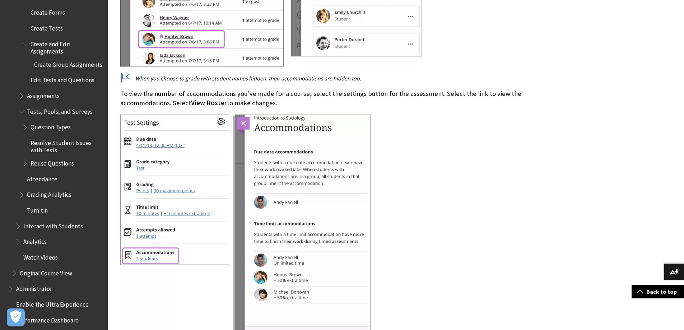
click at [25, 130] on span "Book outline for Blackboard Learn Help" at bounding box center [26, 125] width 8 height 9
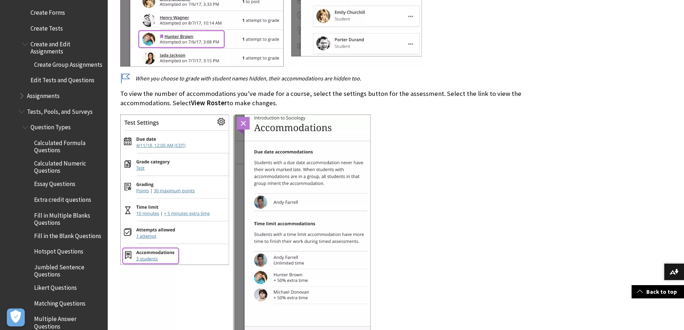
click at [44, 131] on span "Question Types" at bounding box center [51, 126] width 40 height 10
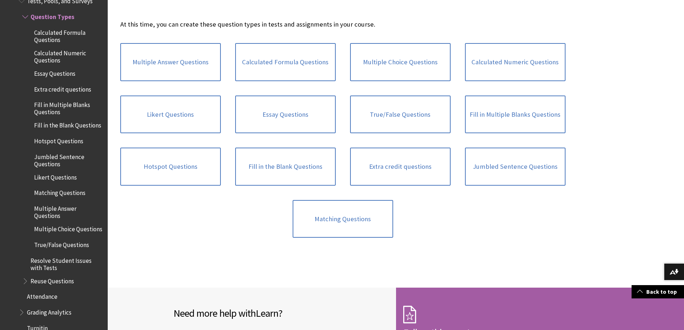
scroll to position [215, 0]
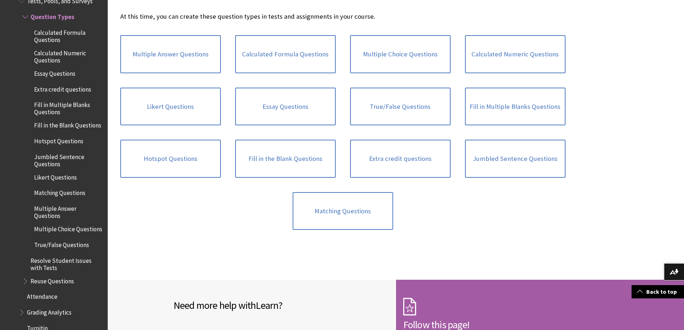
click at [36, 271] on span "Resolve Student Issues with Tests" at bounding box center [67, 262] width 72 height 17
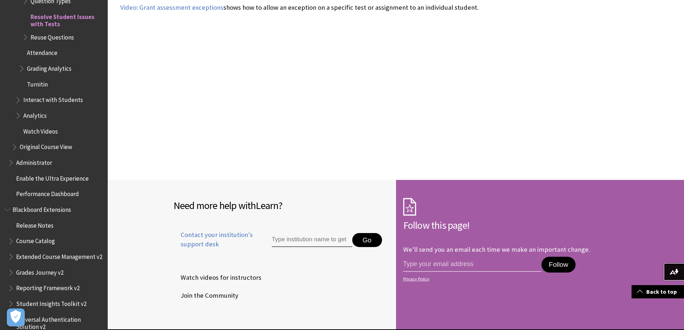
scroll to position [682, 0]
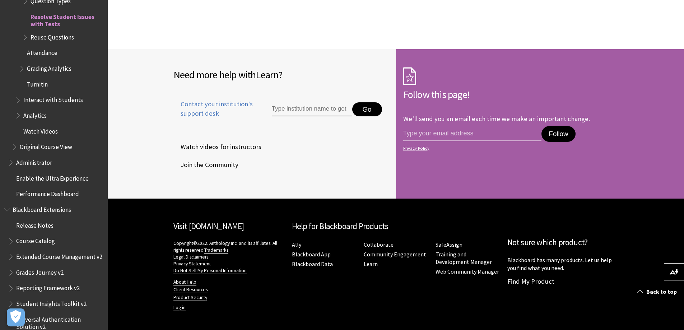
click at [24, 69] on span "Book outline for Blackboard Learn Help" at bounding box center [23, 66] width 8 height 9
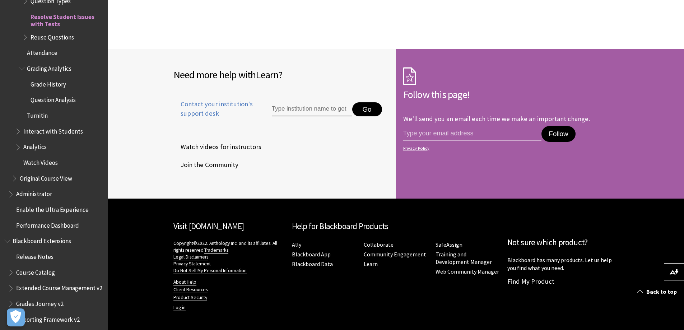
click at [45, 83] on span "Grade History" at bounding box center [49, 83] width 36 height 10
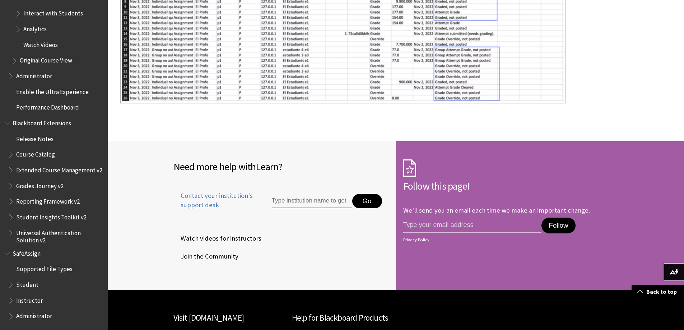
scroll to position [1242, 0]
click at [8, 118] on span "Book outline for Blackboard Extensions" at bounding box center [8, 121] width 8 height 9
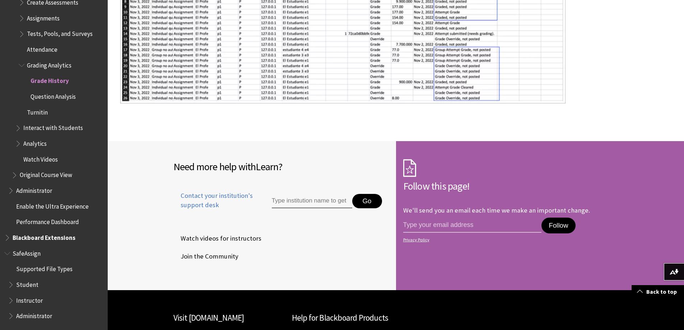
click at [4, 254] on div "All Products Playlists Playlists Ally Ally for LMS Ally for Websites Ally Ally …" at bounding box center [54, 165] width 108 height 330
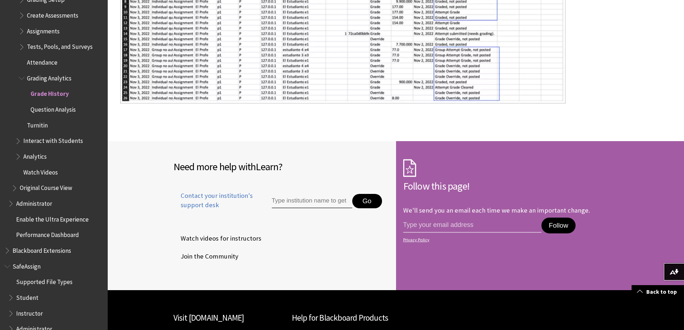
scroll to position [1087, 0]
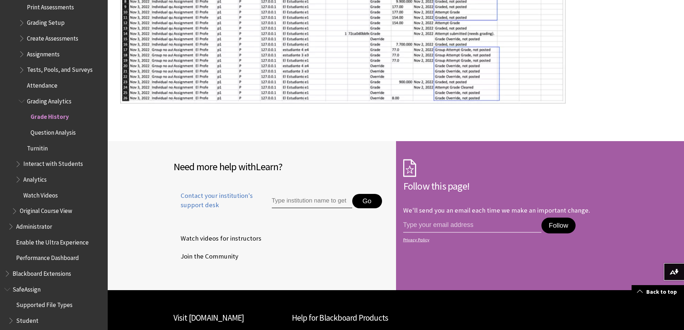
click at [13, 208] on span "Book outline for Blackboard Learn Help" at bounding box center [15, 209] width 8 height 9
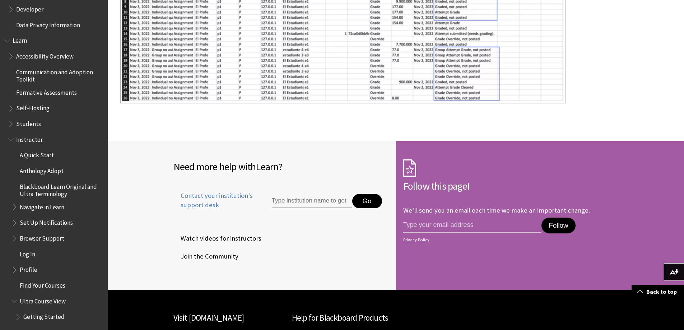
scroll to position [548, 0]
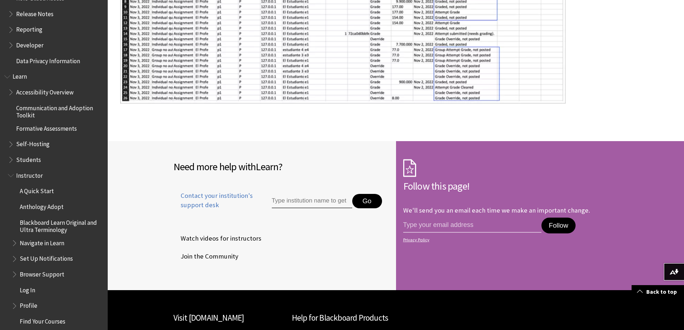
click at [11, 173] on span "Book outline for Blackboard Learn Help" at bounding box center [12, 173] width 8 height 9
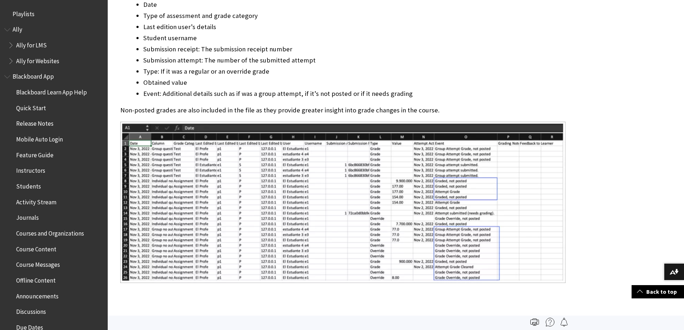
scroll to position [1005, 0]
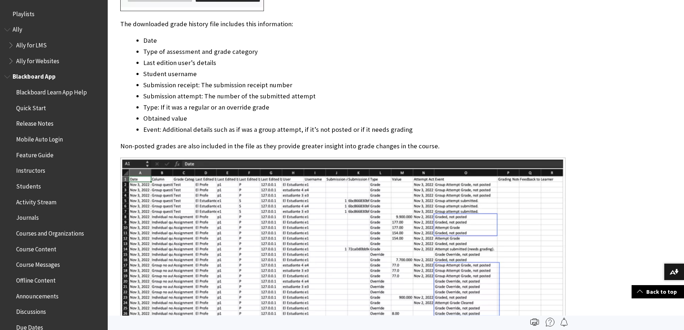
click at [6, 76] on span "Book outline for Blackboard App Help" at bounding box center [8, 75] width 8 height 9
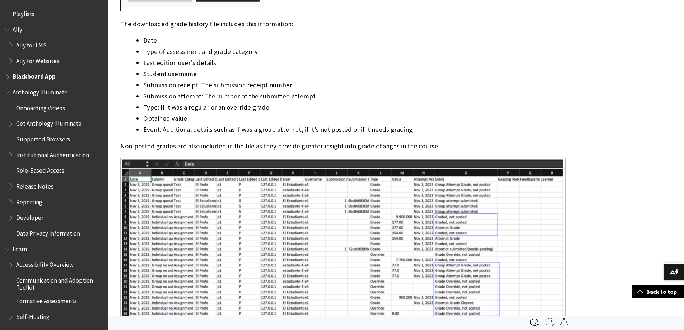
click at [8, 28] on span "Book outline for Anthology Ally Help" at bounding box center [8, 28] width 8 height 9
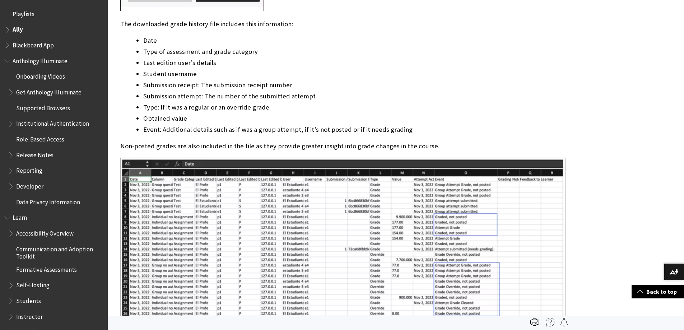
click at [7, 62] on span "Book outline for Anthology Illuminate" at bounding box center [8, 59] width 8 height 9
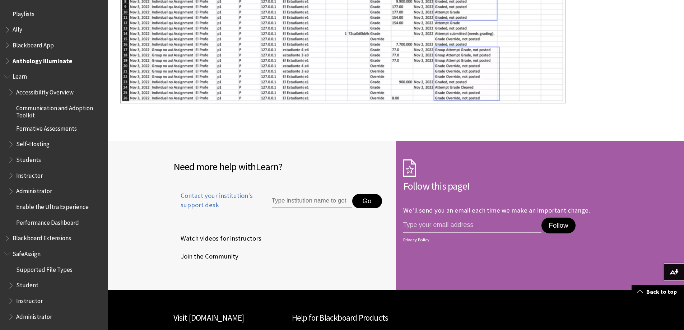
scroll to position [1, 0]
click at [10, 189] on span "Book outline for Blackboard Learn Help" at bounding box center [12, 188] width 8 height 9
click at [14, 208] on span "Book outline for Blackboard Learn Help" at bounding box center [15, 204] width 8 height 9
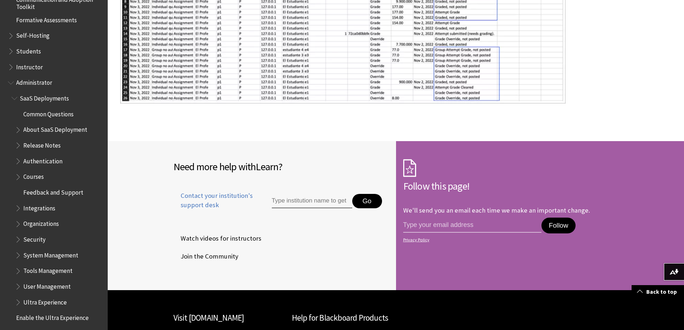
click at [17, 206] on span "Book outline for Blackboard Learn Help" at bounding box center [19, 206] width 8 height 9
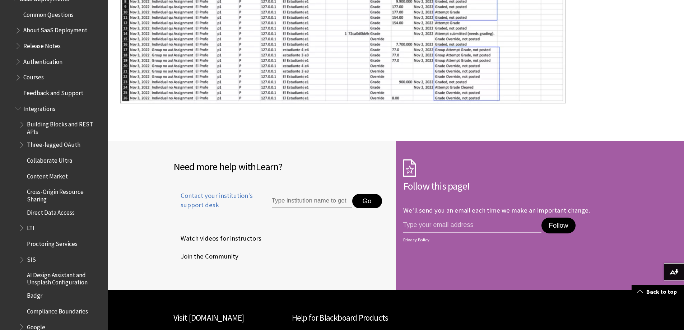
scroll to position [216, 0]
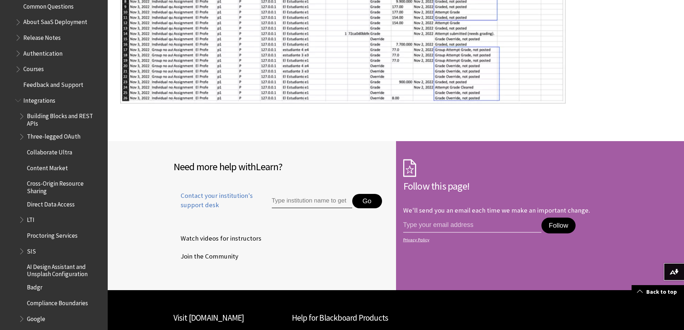
click at [38, 100] on span "Integrations" at bounding box center [39, 99] width 32 height 10
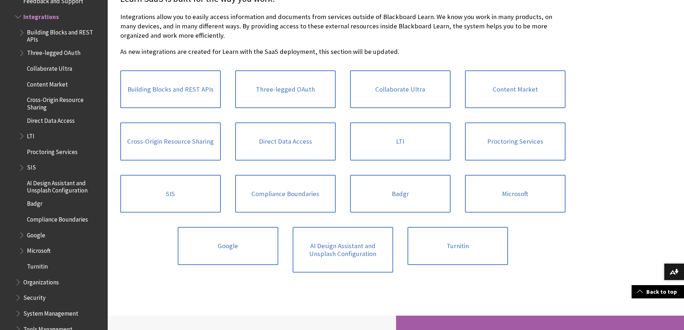
scroll to position [179, 0]
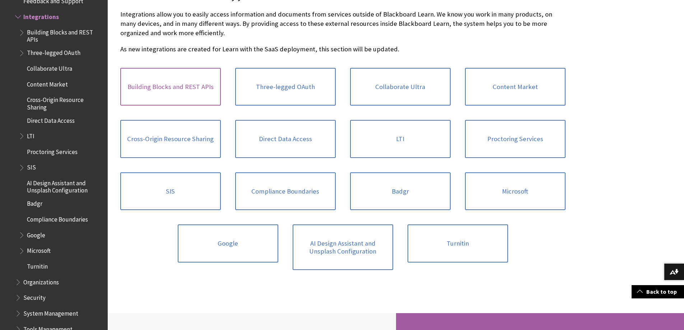
click at [183, 85] on link "Building Blocks and REST APIs" at bounding box center [170, 87] width 100 height 38
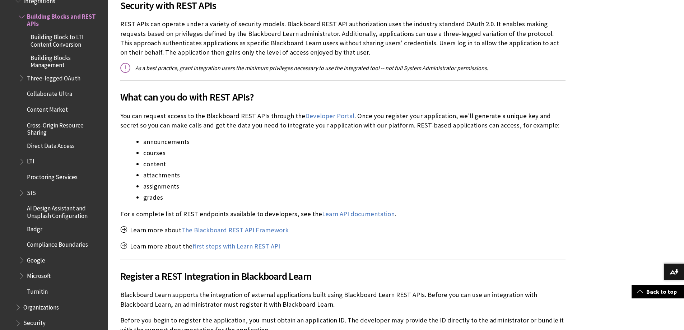
scroll to position [287, 0]
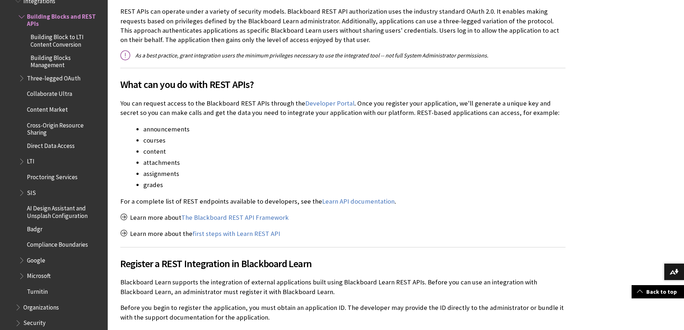
click at [509, 202] on p "For a complete list of REST endpoints available to developers, see the Learn AP…" at bounding box center [342, 201] width 445 height 9
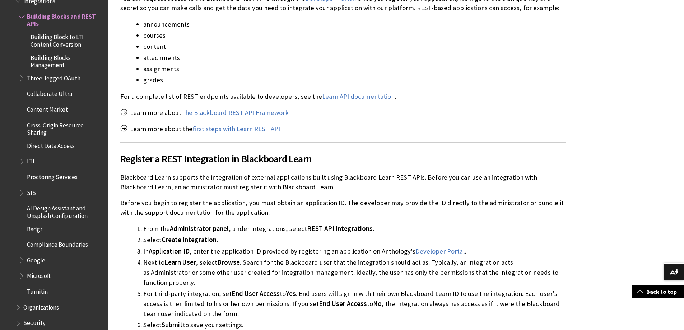
scroll to position [395, 0]
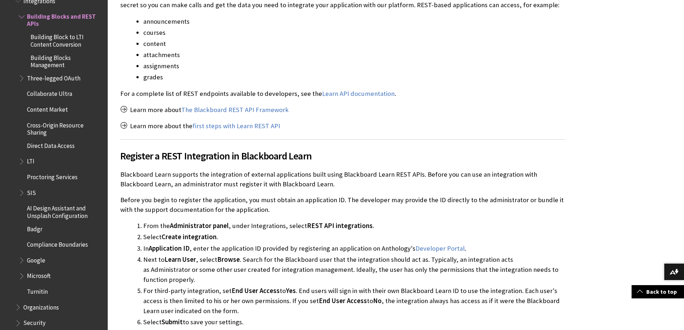
click at [462, 124] on p "Learn more about the first steps with Learn REST API" at bounding box center [342, 125] width 445 height 9
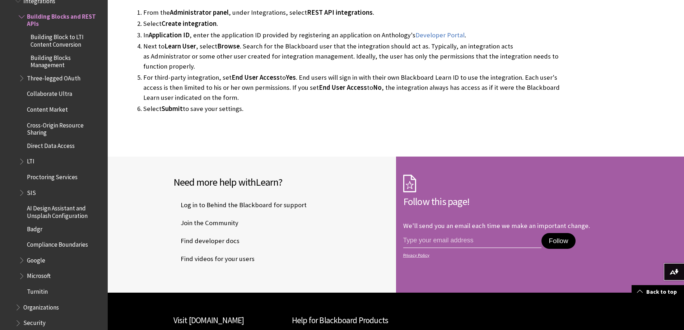
scroll to position [692, 0]
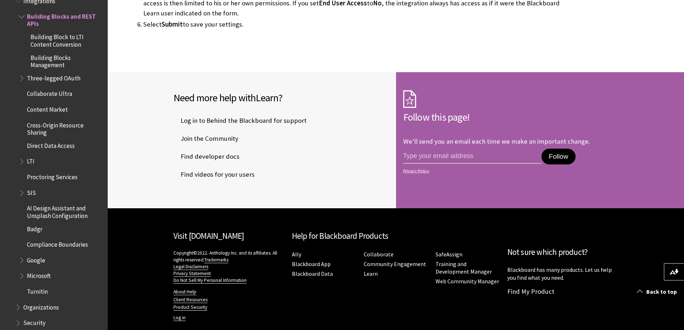
click at [227, 151] on span "Find developer docs" at bounding box center [206, 156] width 66 height 11
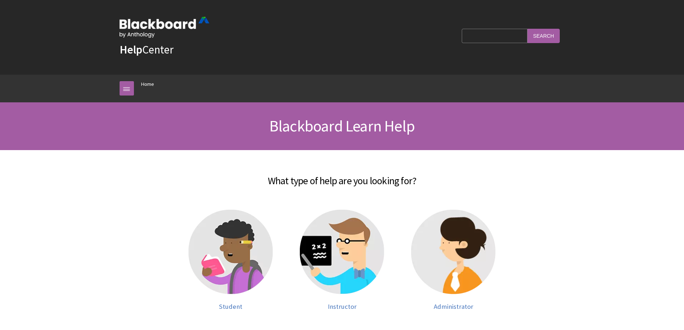
click at [506, 35] on input "Search Query" at bounding box center [494, 36] width 65 height 14
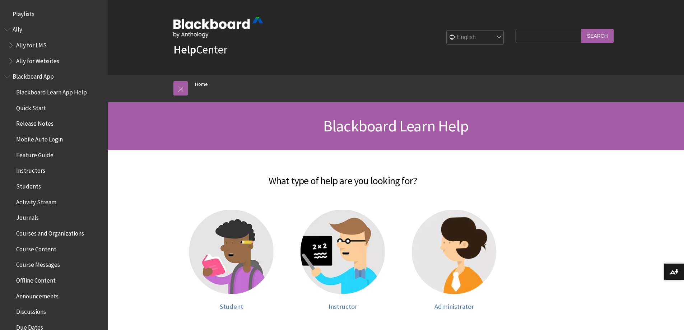
scroll to position [608, 0]
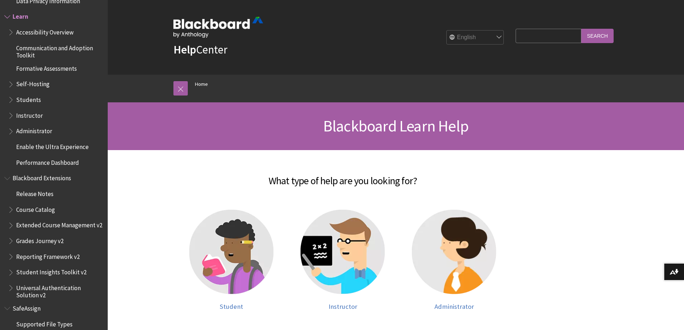
click at [526, 38] on input "Search Query" at bounding box center [547, 36] width 65 height 14
type input "calista"
click at [581, 29] on input "Search" at bounding box center [597, 36] width 32 height 14
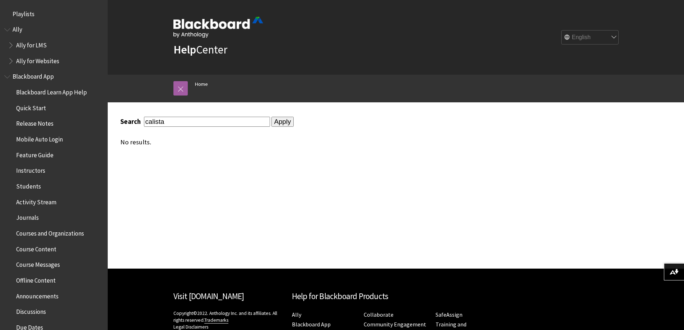
drag, startPoint x: 202, startPoint y: 125, endPoint x: -102, endPoint y: 75, distance: 307.8
click at [0, 75] on html "Skip to main content Help Center English عربية Català Cymraeg Deutsch Español S…" at bounding box center [342, 193] width 684 height 386
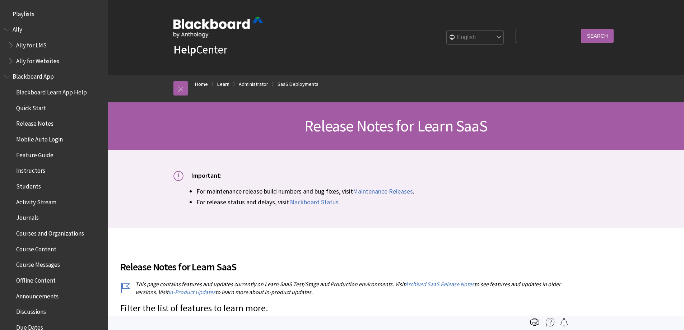
scroll to position [785, 0]
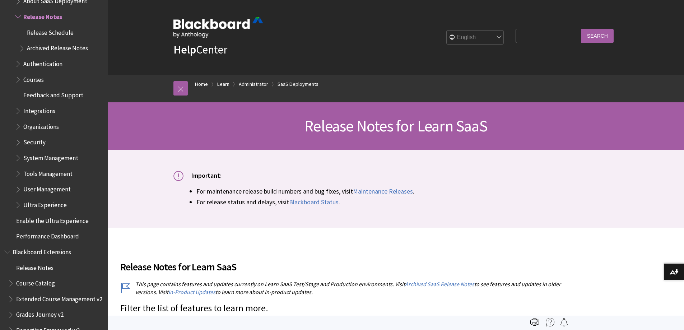
click at [565, 325] on img at bounding box center [564, 322] width 9 height 9
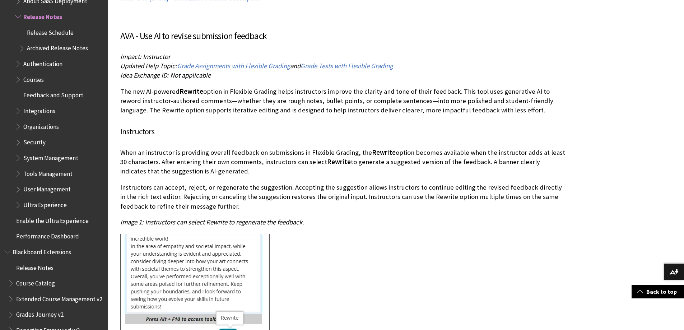
scroll to position [16031, 0]
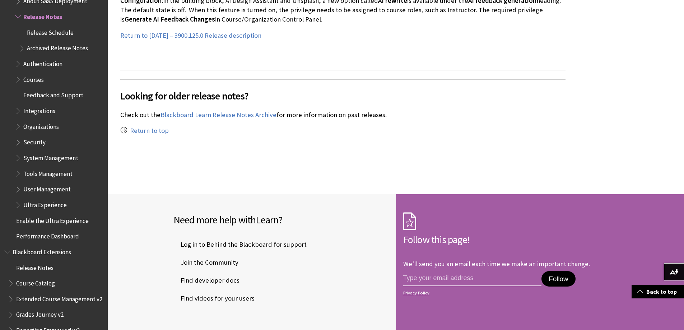
click at [487, 271] on input "email address" at bounding box center [472, 278] width 139 height 15
drag, startPoint x: 479, startPoint y: 248, endPoint x: 440, endPoint y: 252, distance: 40.0
click at [440, 271] on input "[EMAIL_ADDRESS][PERSON_NAME][DOMAIN_NAME]" at bounding box center [472, 278] width 139 height 15
type input "[EMAIL_ADDRESS][PERSON_NAME][DOMAIN_NAME]"
click at [511, 271] on div "[PERSON_NAME][EMAIL_ADDRESS][DOMAIN_NAME] Follow Privacy Policy" at bounding box center [510, 291] width 215 height 46
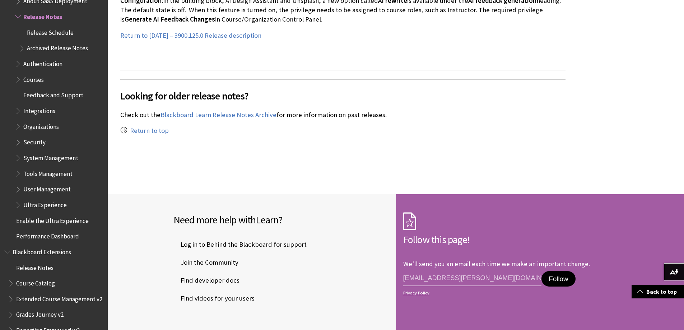
scroll to position [0, 0]
click at [557, 271] on button "Follow" at bounding box center [558, 279] width 34 height 16
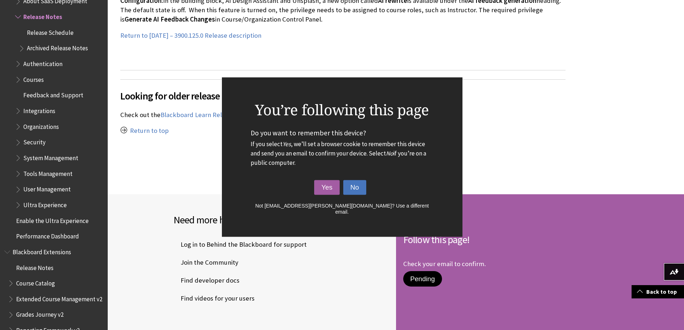
click at [352, 186] on button "No" at bounding box center [354, 187] width 23 height 15
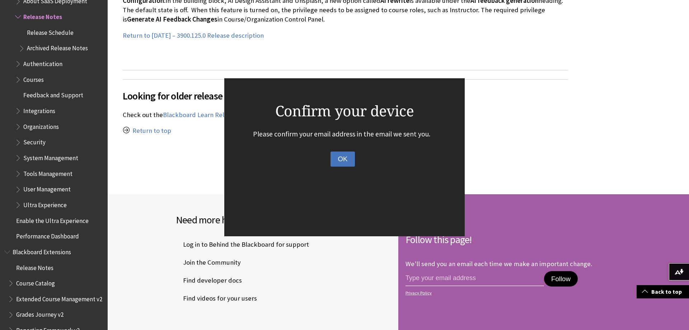
click at [340, 158] on button "OK" at bounding box center [343, 158] width 24 height 15
